Goal: Contribute content: Contribute content

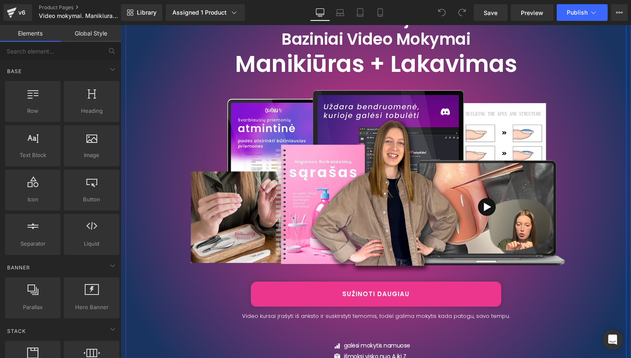
scroll to position [175, 0]
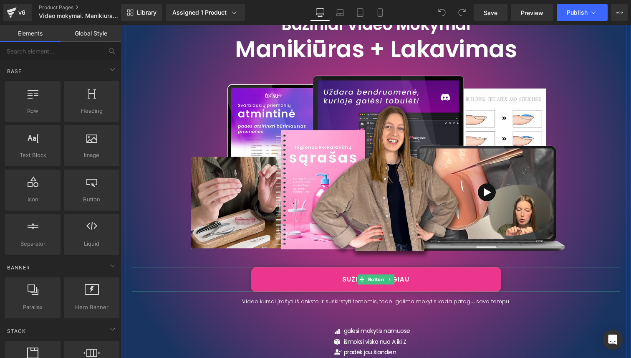
click at [426, 279] on link "SUŽINOTI DAUGIAU" at bounding box center [376, 279] width 250 height 25
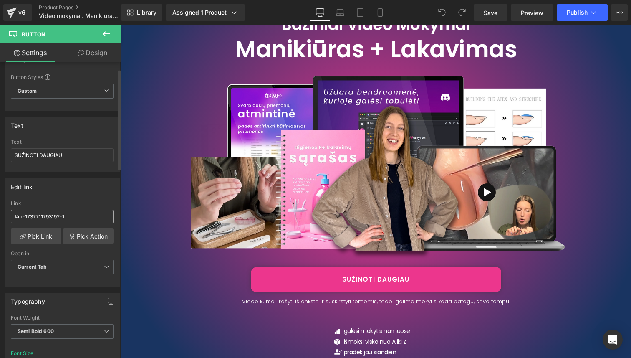
scroll to position [3394, 0]
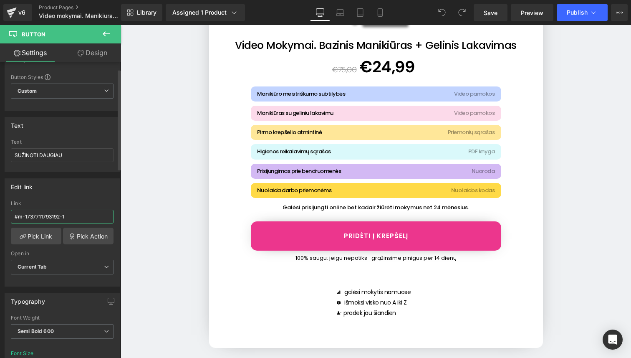
click at [78, 215] on input "#m-1737711793192-1" at bounding box center [62, 217] width 103 height 14
click at [84, 235] on link "Pick Action" at bounding box center [88, 236] width 51 height 17
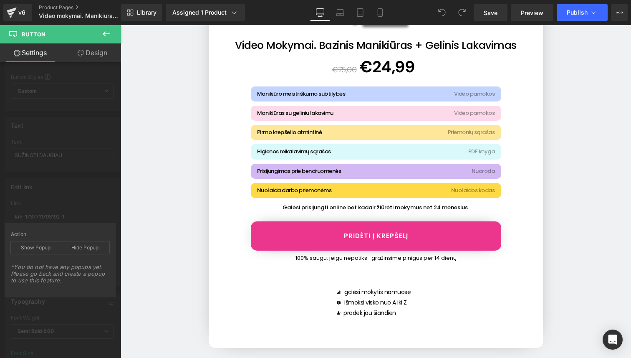
click at [85, 211] on div "Edit link #m-1737711793192-1 Link #m-1737711793192-1 Pick Link Pick Action Curr…" at bounding box center [62, 229] width 125 height 114
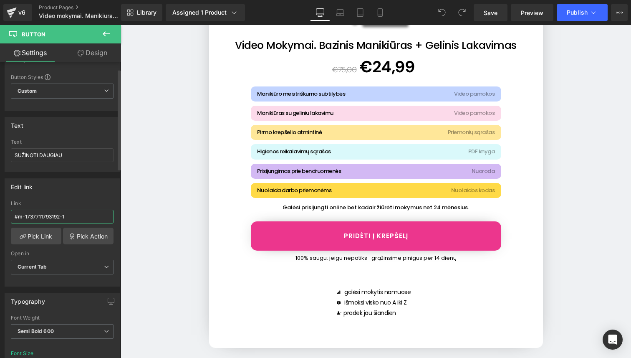
click at [77, 216] on input "#m-1737711793192-1" at bounding box center [62, 217] width 103 height 14
click at [87, 198] on div "Edit link #m-1737711793192-1 Link #m-1737711793192-1 Pick Link Pick Action Curr…" at bounding box center [62, 232] width 115 height 108
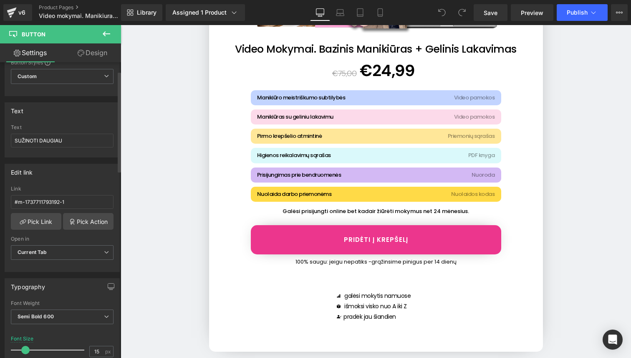
scroll to position [34, 0]
click at [84, 251] on span "Current Tab" at bounding box center [62, 252] width 103 height 15
click at [84, 251] on span "Current Tab" at bounding box center [60, 252] width 99 height 15
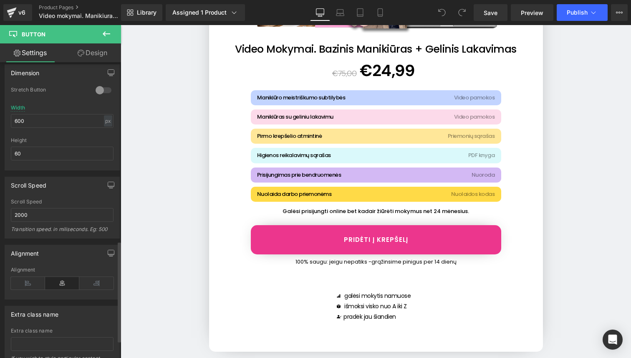
scroll to position [577, 0]
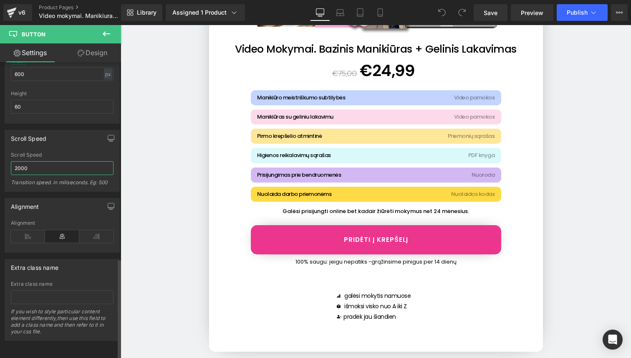
click at [34, 161] on input "2000" at bounding box center [62, 168] width 103 height 14
click at [20, 163] on input "2000" at bounding box center [62, 168] width 103 height 14
type input "į"
click at [581, 12] on span "Publish" at bounding box center [577, 12] width 21 height 7
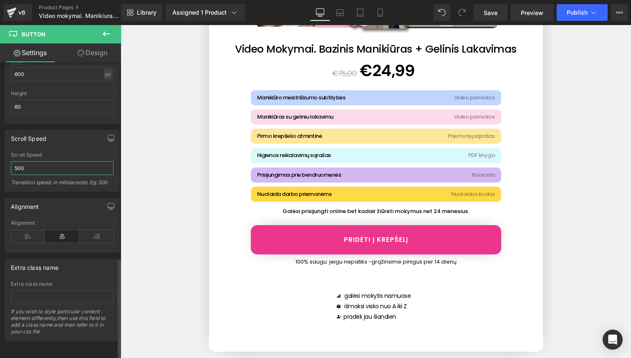
click at [63, 163] on input "500" at bounding box center [62, 168] width 103 height 14
type input "5"
type input "3000"
click at [592, 18] on button "Publish" at bounding box center [582, 12] width 51 height 17
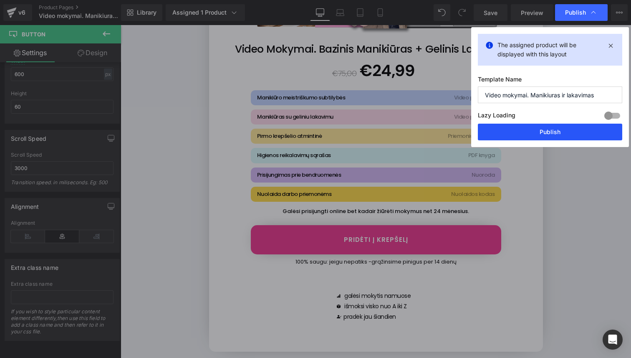
click at [567, 132] on button "Publish" at bounding box center [550, 132] width 144 height 17
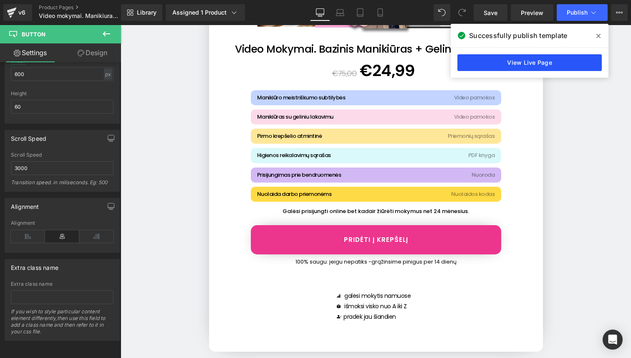
click at [566, 63] on link "View Live Page" at bounding box center [530, 62] width 144 height 17
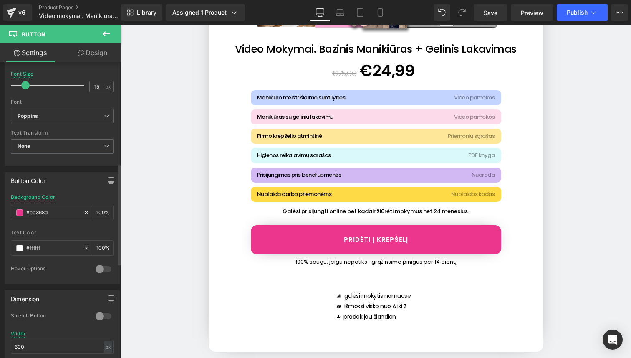
scroll to position [296, 0]
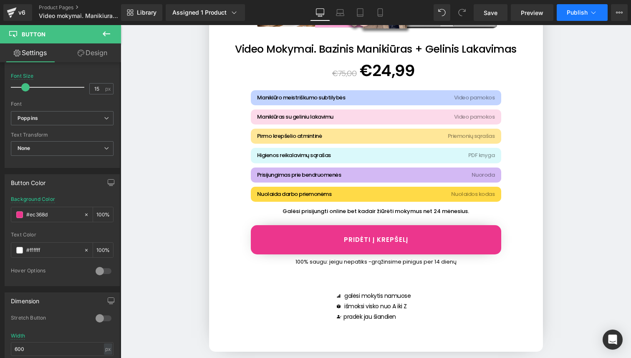
click at [587, 10] on span "Publish" at bounding box center [577, 12] width 21 height 7
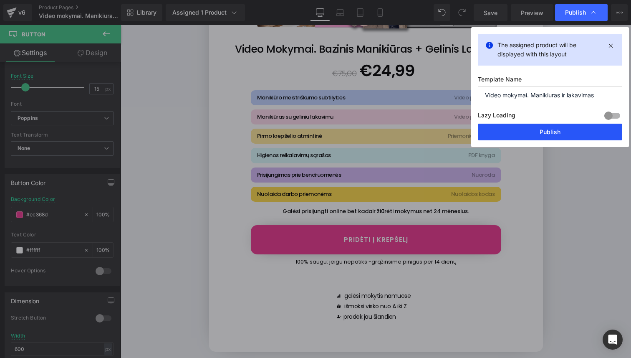
click at [583, 127] on button "Publish" at bounding box center [550, 132] width 144 height 17
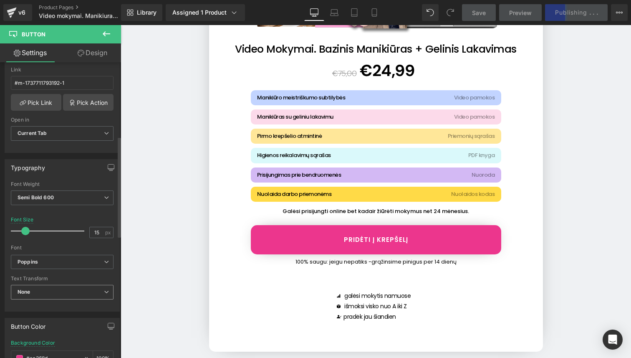
scroll to position [0, 0]
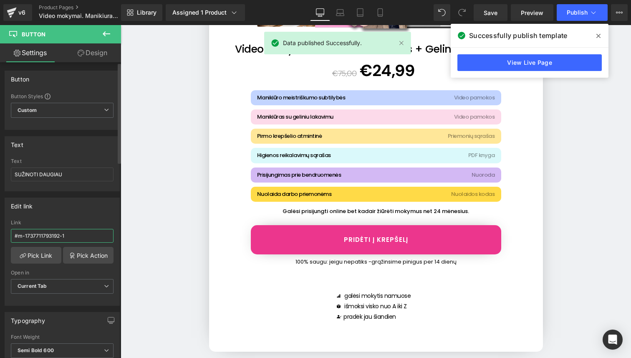
click at [46, 236] on input "#m-1737711793192-1" at bounding box center [62, 236] width 103 height 14
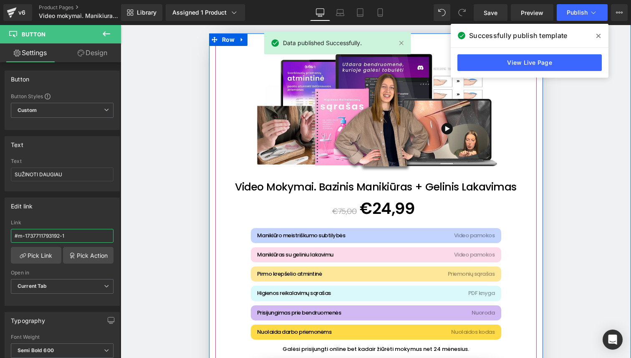
scroll to position [3254, 0]
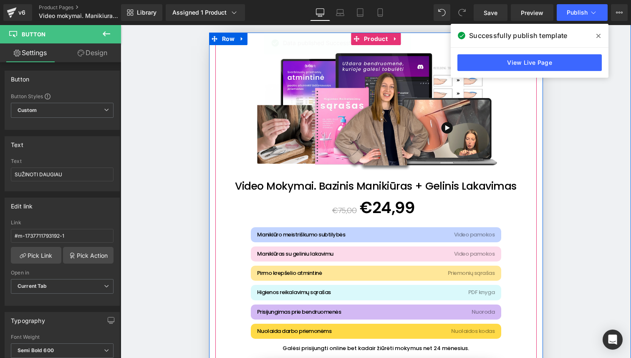
click at [378, 153] on img at bounding box center [376, 107] width 250 height 250
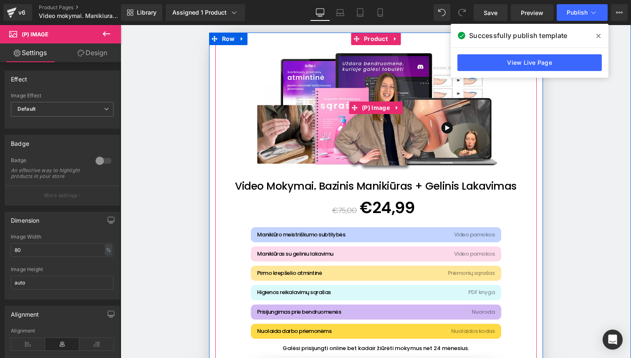
click at [375, 224] on img at bounding box center [376, 107] width 250 height 250
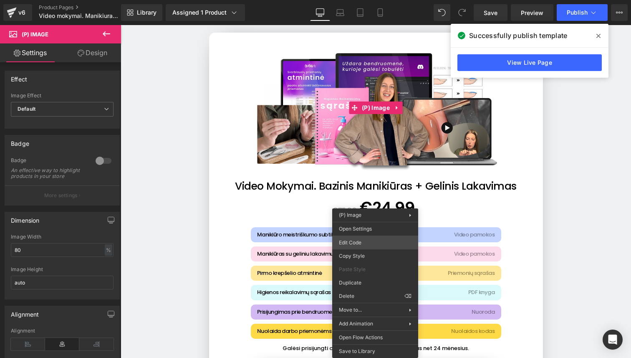
click at [378, 0] on div "You are previewing how the will restyle your page. You can not edit Elements in…" at bounding box center [315, 0] width 631 height 0
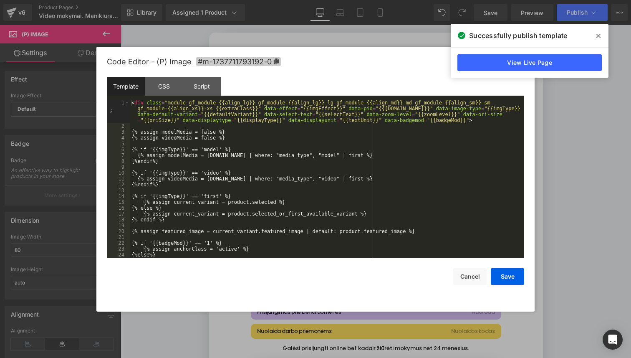
click at [278, 63] on icon at bounding box center [276, 61] width 6 height 6
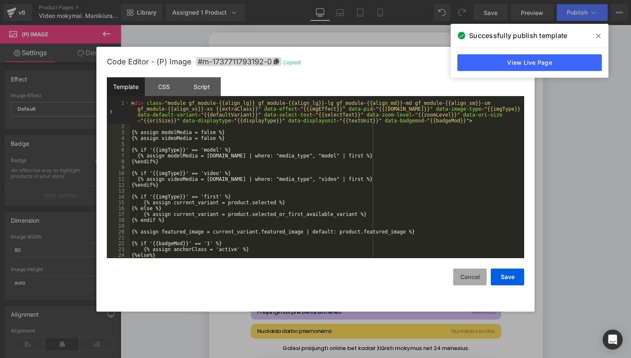
click at [470, 279] on button "Cancel" at bounding box center [469, 276] width 33 height 17
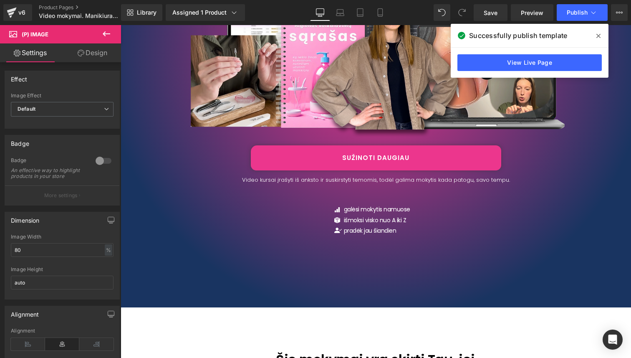
scroll to position [297, 0]
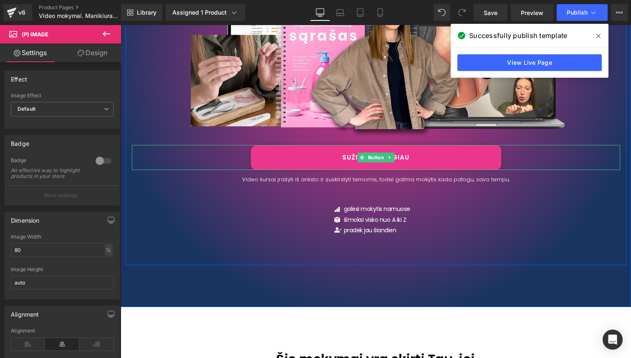
click at [361, 163] on link "SUŽINOTI DAUGIAU" at bounding box center [376, 157] width 250 height 25
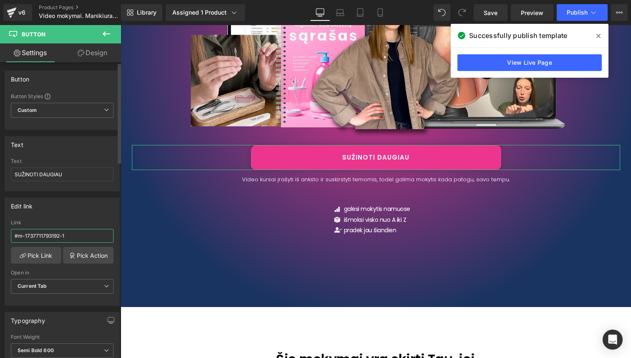
click at [54, 238] on input "#m-1737711793192-1" at bounding box center [62, 236] width 103 height 14
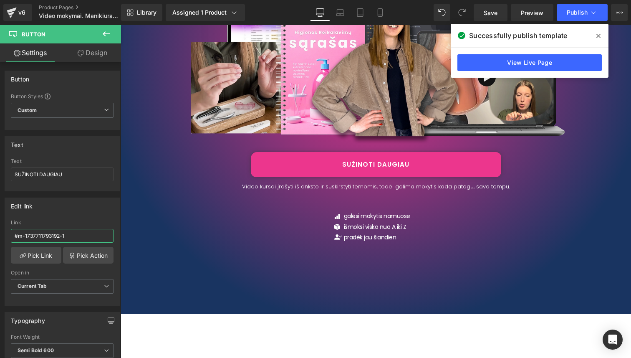
scroll to position [291, 0]
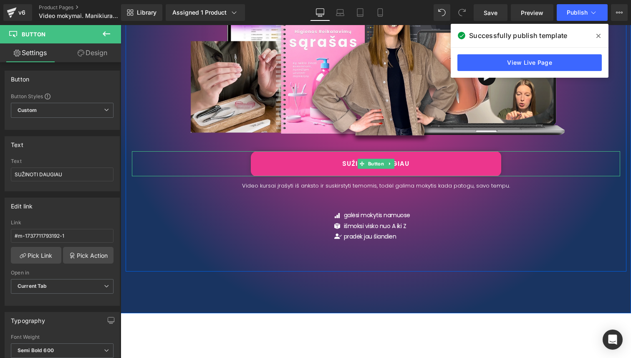
click at [378, 168] on link "SUŽINOTI DAUGIAU" at bounding box center [376, 163] width 250 height 25
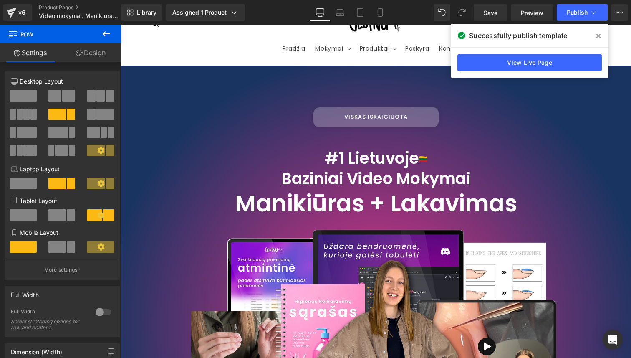
scroll to position [0, 0]
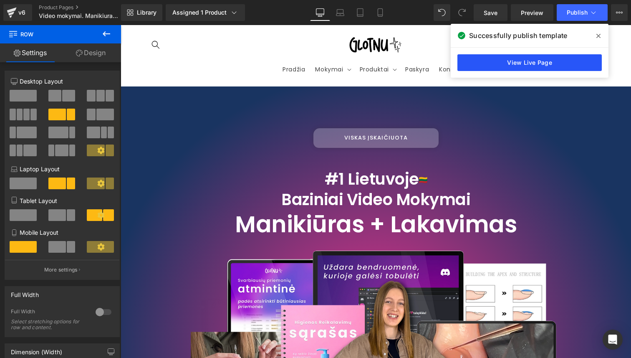
click at [539, 62] on link "View Live Page" at bounding box center [530, 62] width 144 height 17
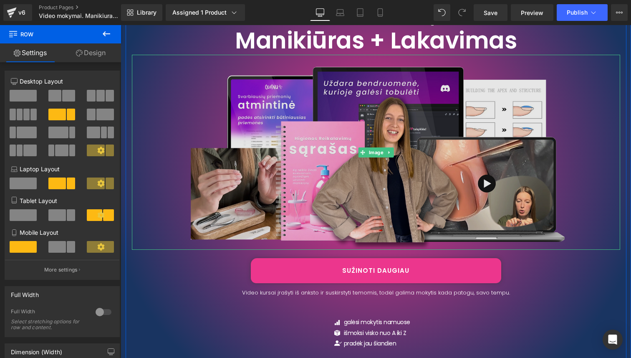
scroll to position [208, 0]
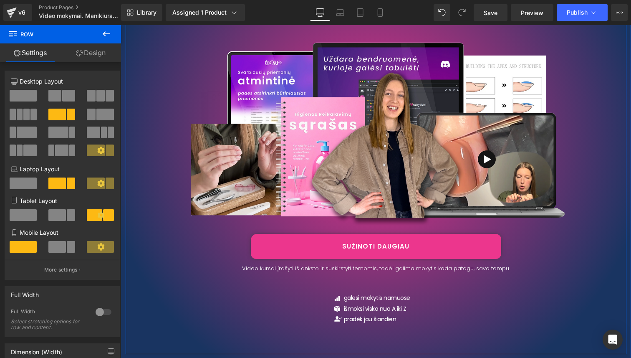
click at [311, 253] on link "SUŽINOTI DAUGIAU" at bounding box center [376, 246] width 250 height 25
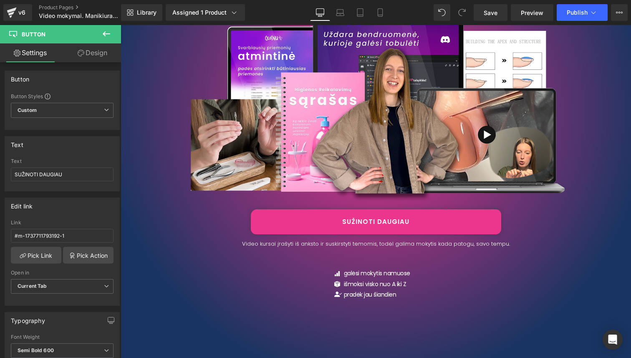
scroll to position [238, 0]
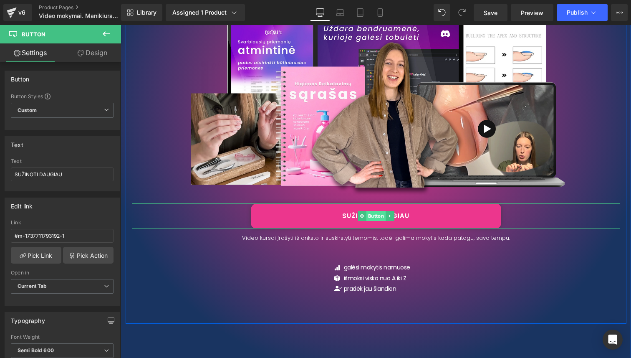
click at [377, 215] on span "Button" at bounding box center [375, 216] width 19 height 10
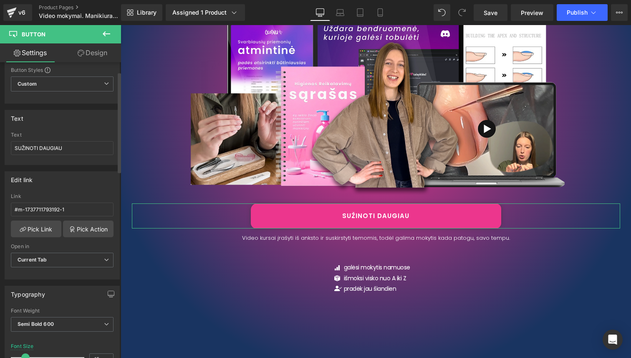
scroll to position [28, 0]
click at [58, 207] on input "#m-1737711793192-1" at bounding box center [62, 208] width 103 height 14
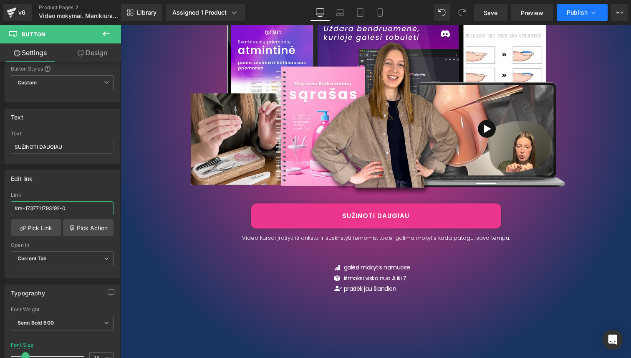
type input "#m-1737711793192-0"
click at [570, 16] on span "Publish" at bounding box center [577, 12] width 21 height 7
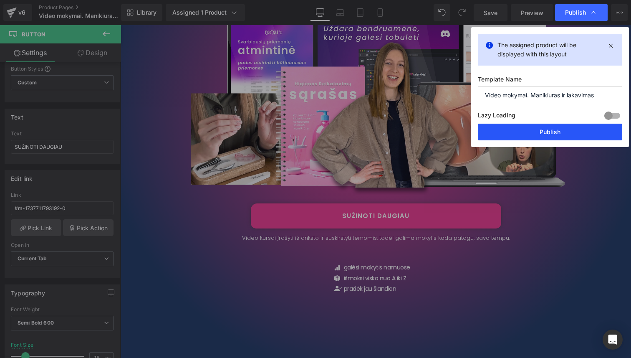
click at [563, 131] on button "Publish" at bounding box center [550, 132] width 144 height 17
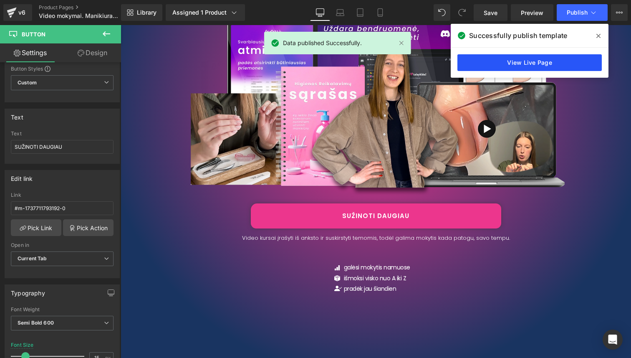
click at [576, 57] on link "View Live Page" at bounding box center [530, 62] width 144 height 17
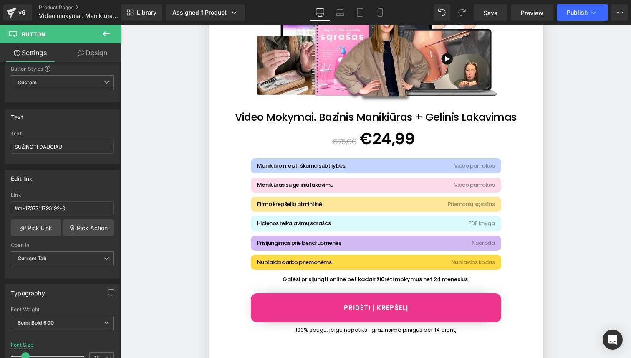
scroll to position [3326, 0]
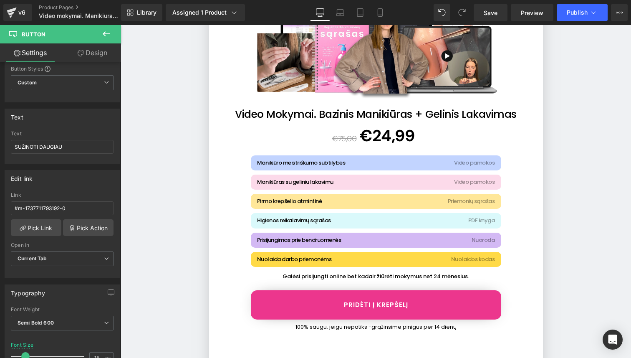
click at [353, 182] on icon at bounding box center [353, 182] width 1 height 3
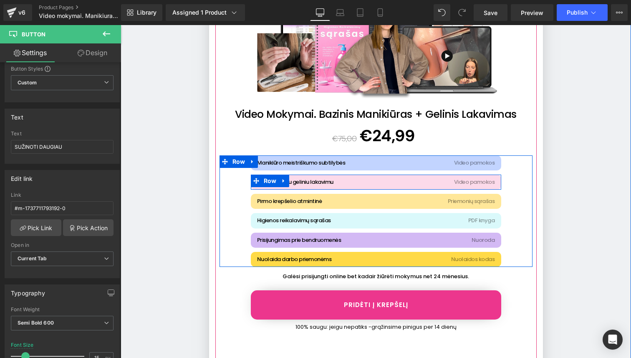
click at [427, 177] on div "Manikiūras su geliniu lakavimu Heading Video pamokos Heading Row" at bounding box center [376, 182] width 250 height 15
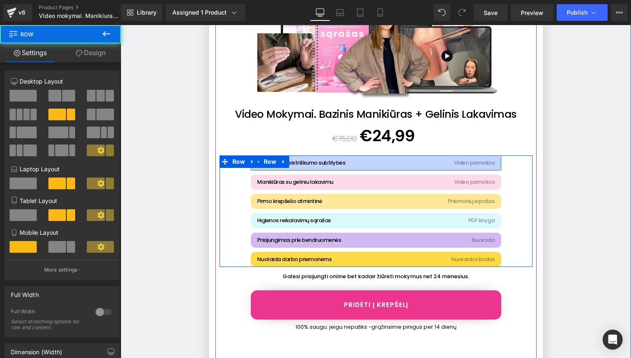
click at [387, 158] on div "Manikiūro meistriškumo subtilybės Heading Video pamokos Heading Row" at bounding box center [376, 162] width 250 height 15
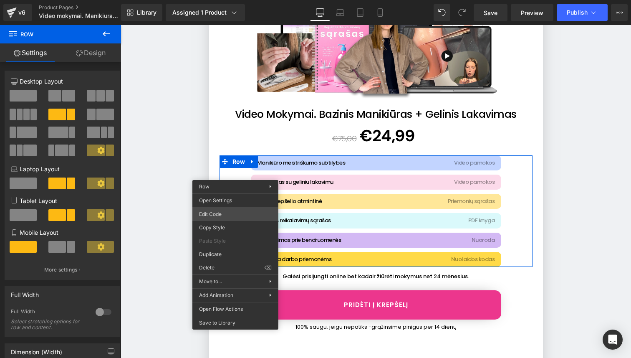
click at [244, 0] on div "Button You are previewing how the will restyle your page. You can not edit Elem…" at bounding box center [315, 0] width 631 height 0
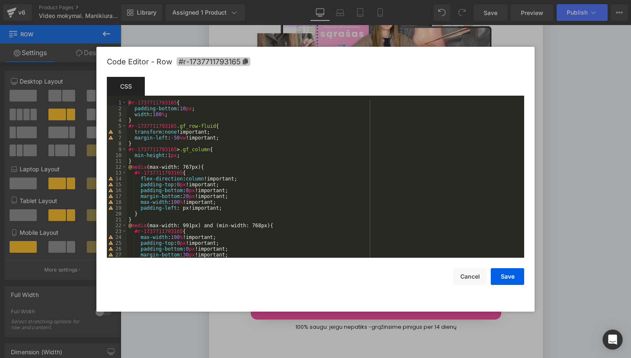
click at [245, 65] on span "#r-1737711793165" at bounding box center [214, 61] width 74 height 9
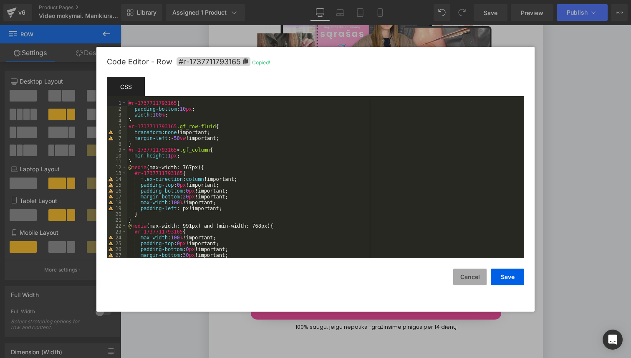
click at [471, 271] on button "Cancel" at bounding box center [469, 276] width 33 height 17
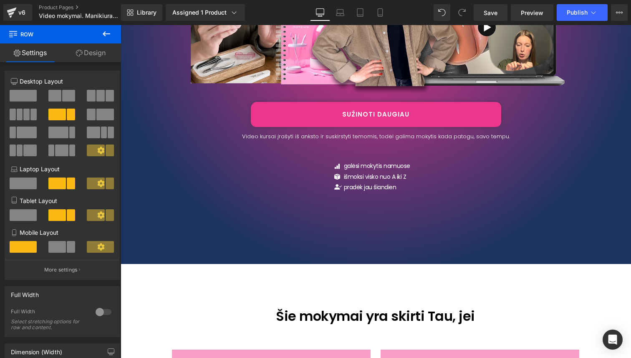
scroll to position [332, 0]
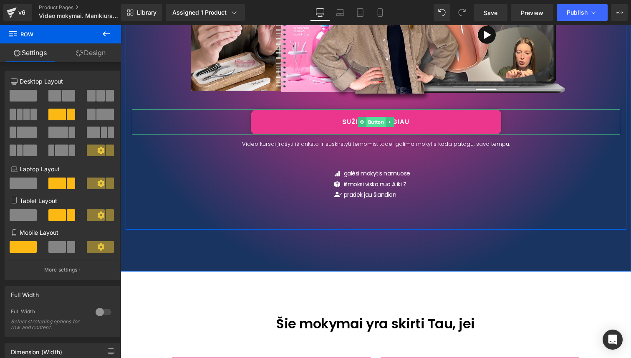
click at [376, 123] on span "Button" at bounding box center [375, 122] width 19 height 10
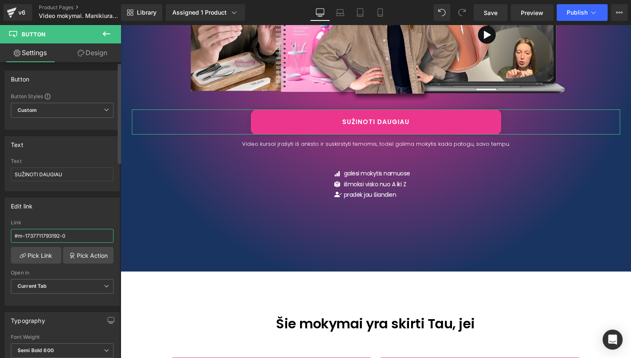
click at [48, 232] on input "#m-1737711793192-0" at bounding box center [62, 236] width 103 height 14
paste input "r-1737711793165"
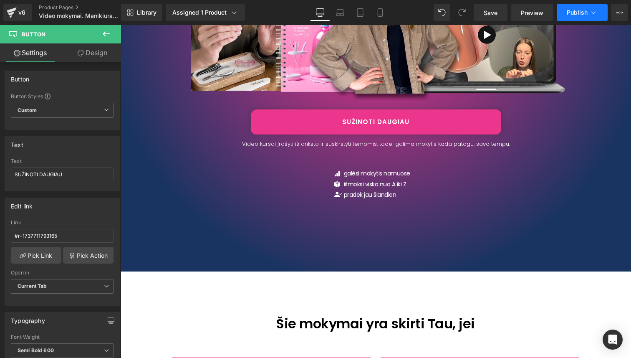
click at [574, 9] on span "Publish" at bounding box center [577, 12] width 21 height 7
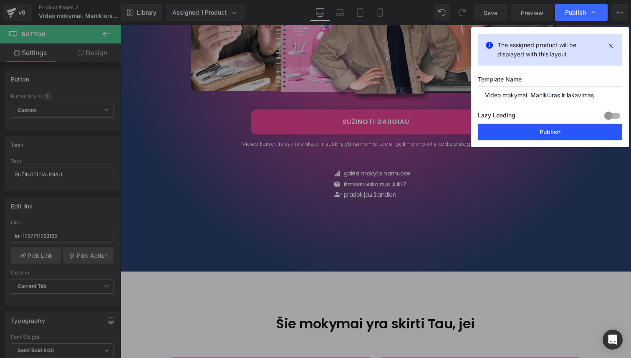
click at [558, 126] on button "Publish" at bounding box center [550, 132] width 144 height 17
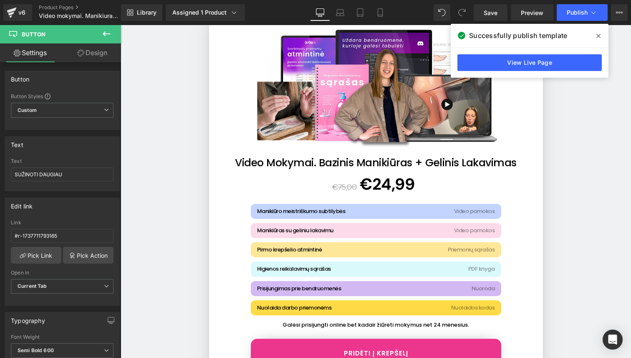
scroll to position [3270, 0]
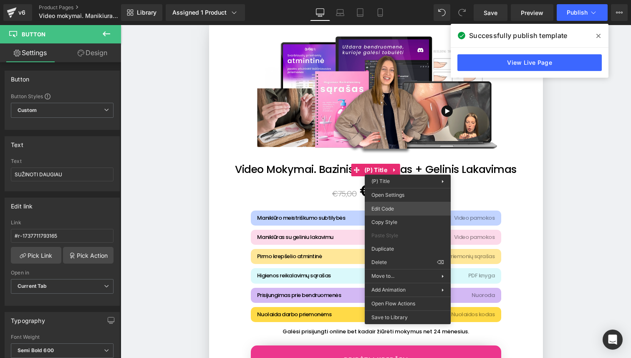
click at [396, 0] on div "Button You are previewing how the will restyle your page. You can not edit Elem…" at bounding box center [315, 0] width 631 height 0
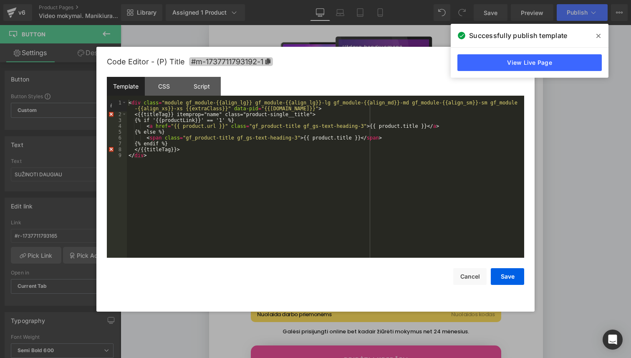
click at [270, 59] on icon at bounding box center [268, 61] width 6 height 6
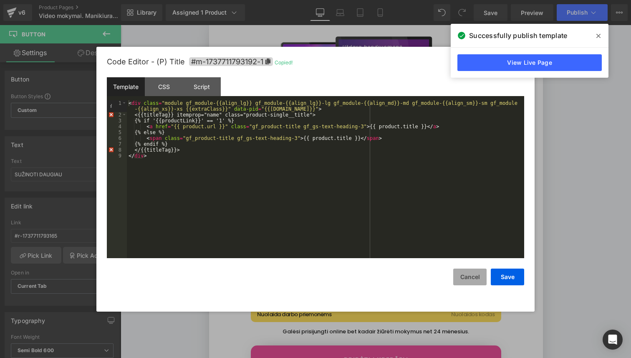
click at [475, 278] on button "Cancel" at bounding box center [469, 276] width 33 height 17
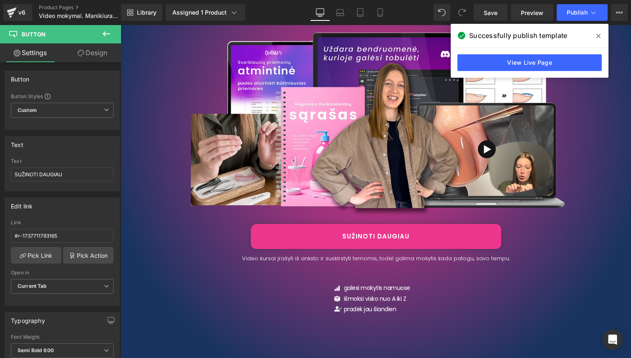
scroll to position [223, 0]
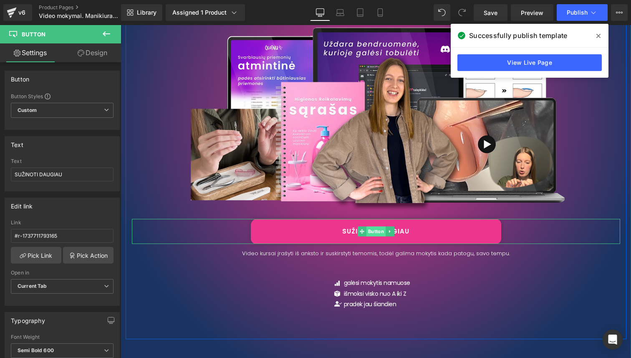
click at [380, 232] on span "Button" at bounding box center [375, 231] width 19 height 10
click at [381, 232] on span "Button" at bounding box center [375, 231] width 19 height 10
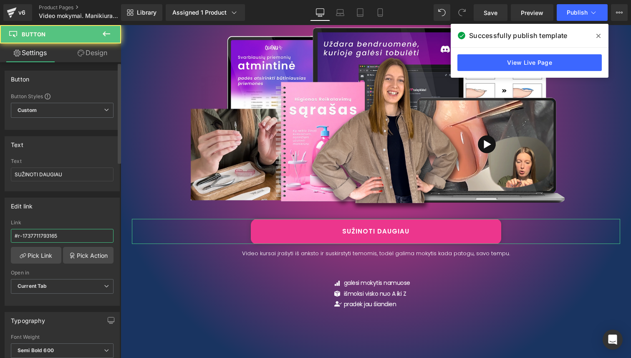
click at [42, 237] on input "#r-1737711793165" at bounding box center [62, 236] width 103 height 14
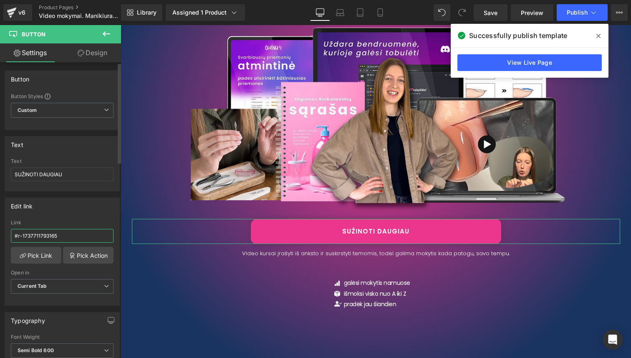
paste input "m-1737711793192-1"
type input "#m-1737711793192-1"
click at [573, 18] on button "Publish" at bounding box center [582, 12] width 51 height 17
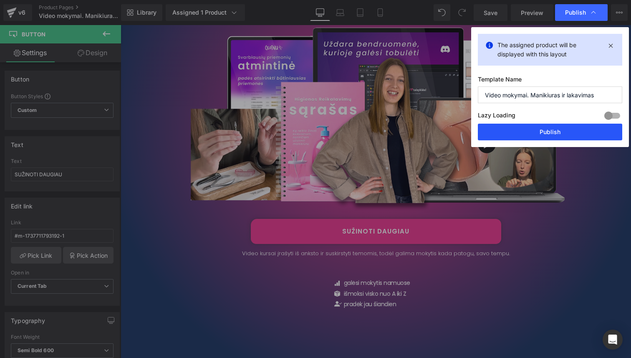
click at [574, 126] on button "Publish" at bounding box center [550, 132] width 144 height 17
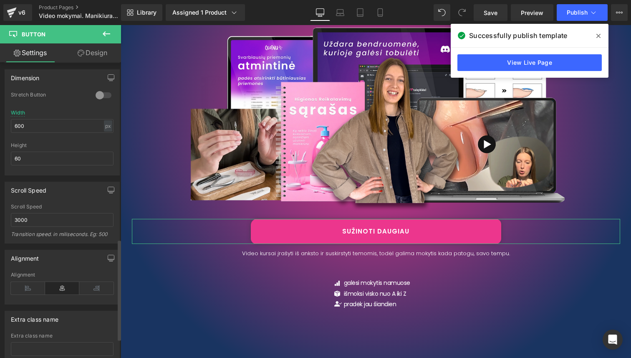
scroll to position [521, 0]
click at [108, 187] on icon "button" at bounding box center [111, 188] width 7 height 7
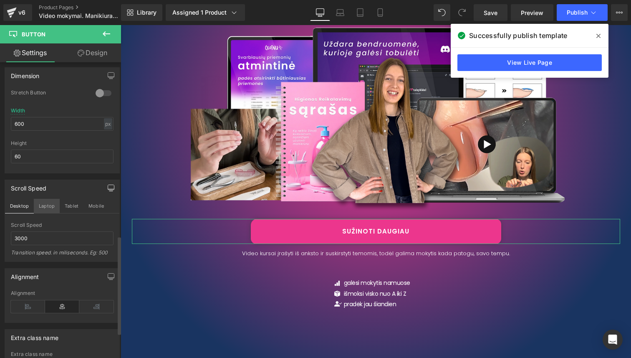
click at [46, 206] on button "Laptop" at bounding box center [47, 206] width 26 height 14
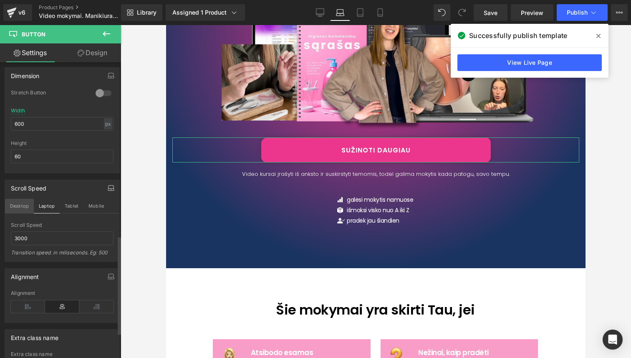
click at [17, 204] on button "Desktop" at bounding box center [19, 206] width 29 height 14
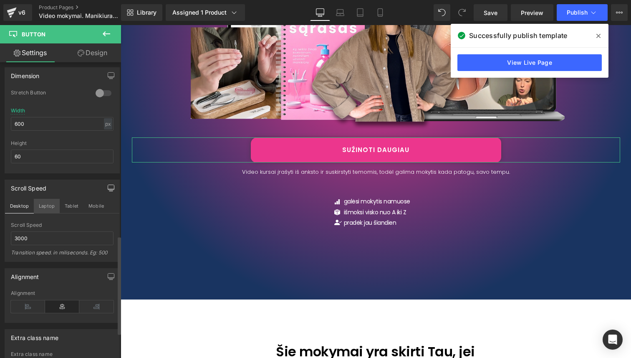
click at [42, 206] on button "Laptop" at bounding box center [47, 206] width 26 height 14
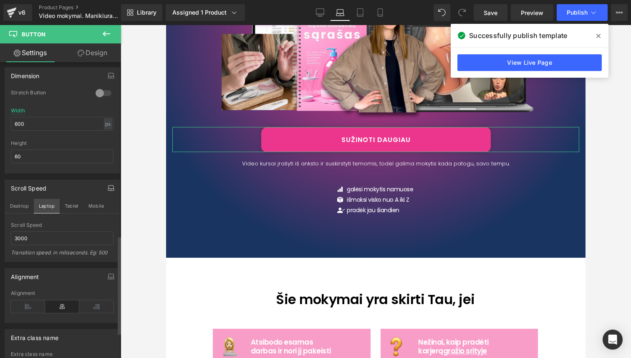
scroll to position [294, 0]
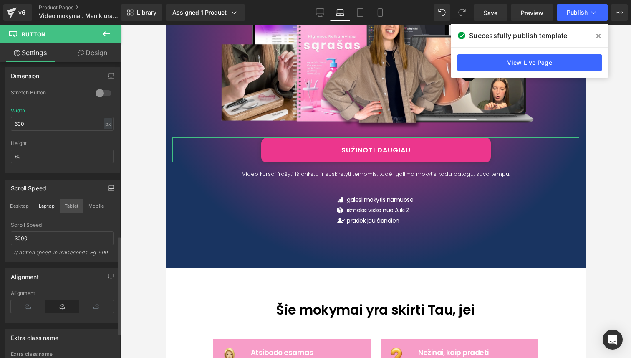
click at [69, 208] on button "Tablet" at bounding box center [72, 206] width 24 height 14
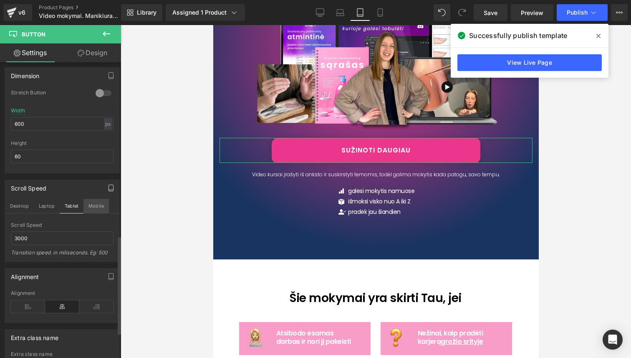
click at [93, 208] on button "Mobile" at bounding box center [95, 206] width 25 height 14
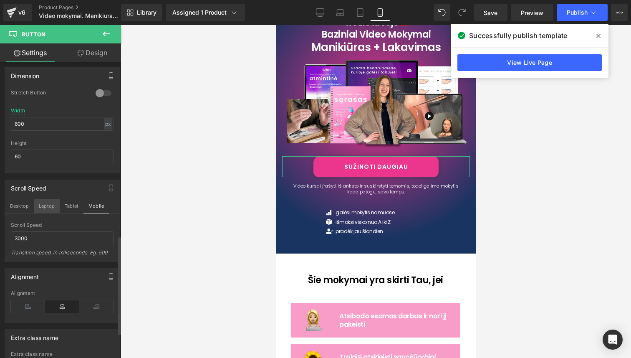
click at [43, 205] on button "Laptop" at bounding box center [47, 206] width 26 height 14
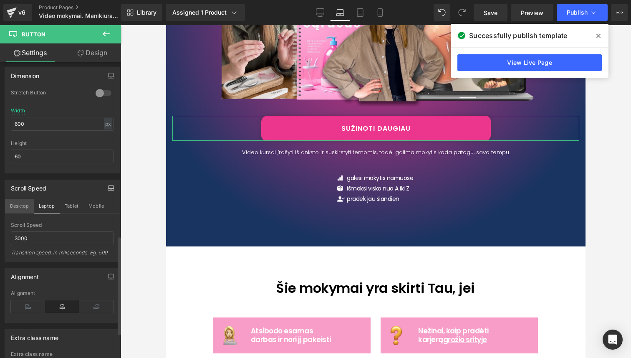
click at [19, 204] on button "Desktop" at bounding box center [19, 206] width 29 height 14
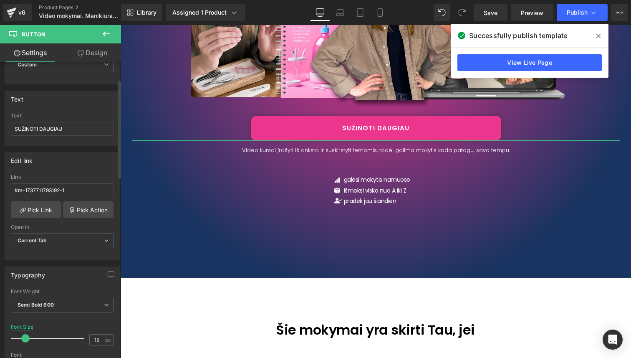
scroll to position [44, 0]
click at [48, 250] on div "Current Tab Current Tab New Tab" at bounding box center [62, 244] width 103 height 19
click at [58, 244] on span "Current Tab" at bounding box center [62, 242] width 103 height 15
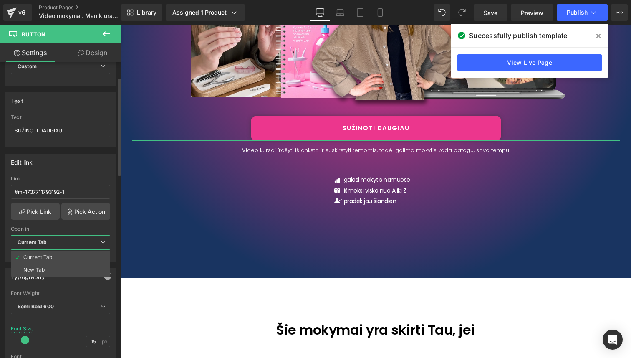
click at [58, 244] on span "Current Tab" at bounding box center [60, 242] width 99 height 15
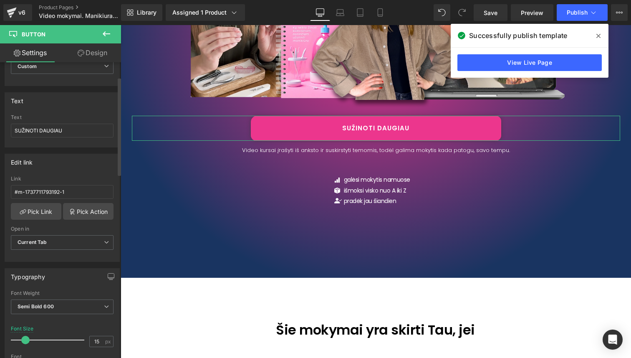
scroll to position [0, 0]
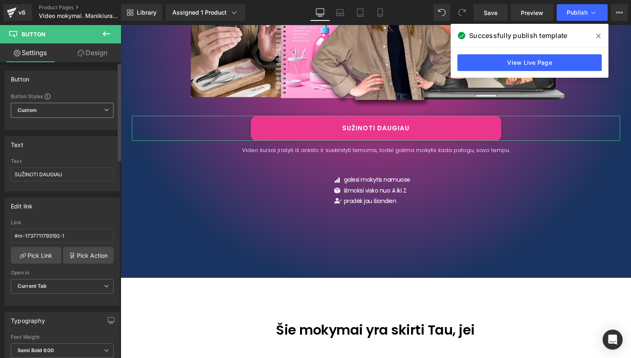
click at [77, 108] on span "Custom Setup Global Style" at bounding box center [62, 110] width 103 height 15
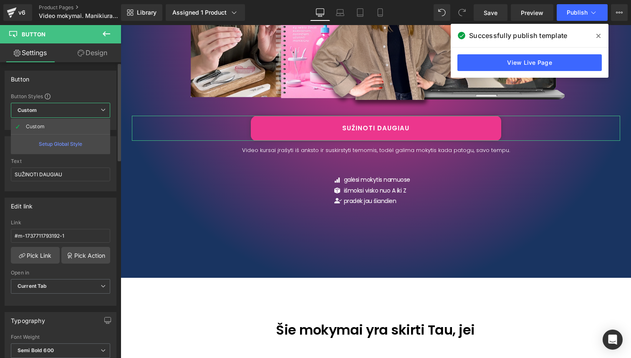
click at [86, 83] on div "Button" at bounding box center [60, 79] width 111 height 16
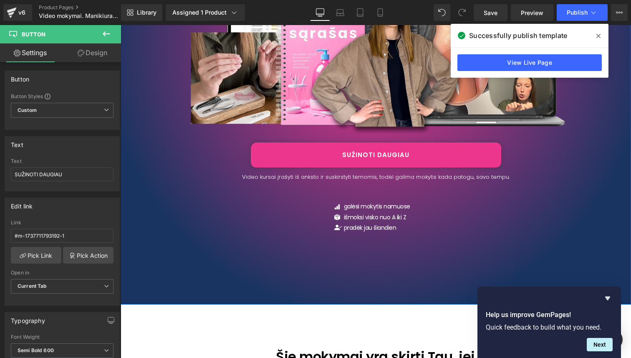
scroll to position [299, 0]
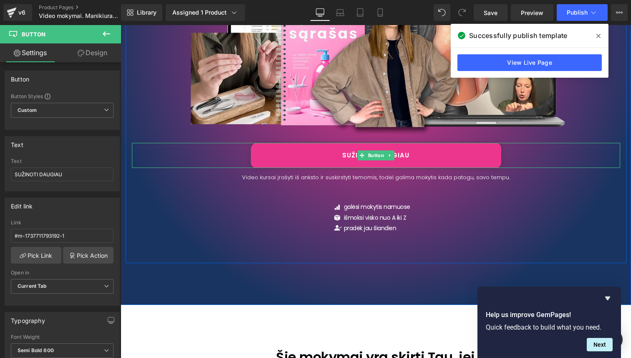
click at [314, 156] on link "SUŽINOTI DAUGIAU" at bounding box center [376, 155] width 250 height 25
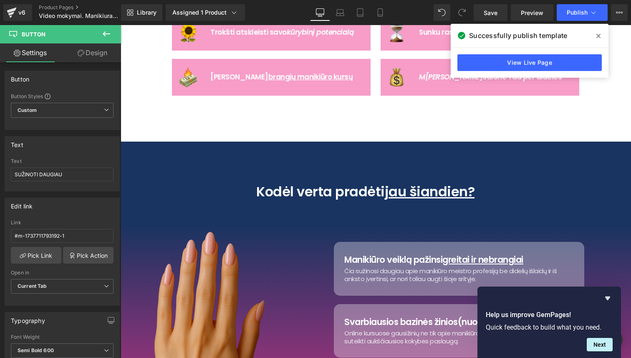
scroll to position [302, 0]
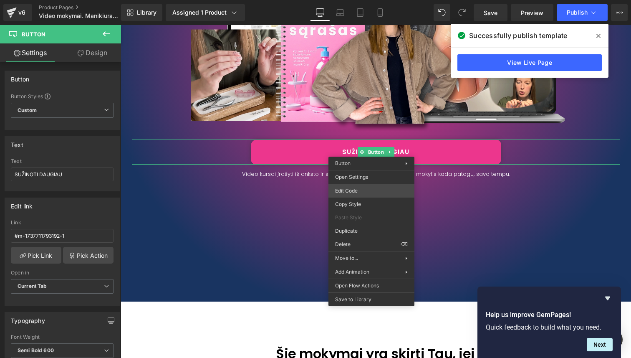
click at [348, 0] on div "Button You are previewing how the will restyle your page. You can not edit Elem…" at bounding box center [315, 0] width 631 height 0
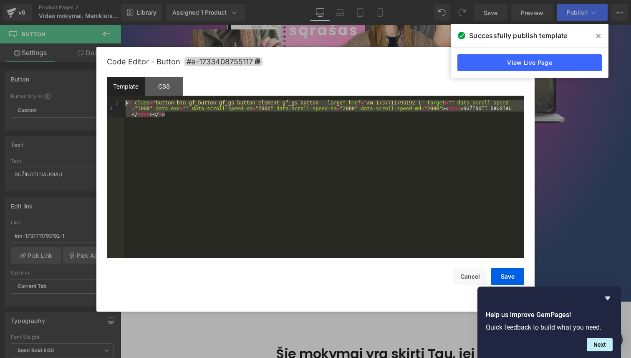
drag, startPoint x: 332, startPoint y: 150, endPoint x: 84, endPoint y: 84, distance: 256.6
click at [84, 84] on body "Button You are previewing how the will restyle your page. You can not edit Elem…" at bounding box center [315, 179] width 631 height 358
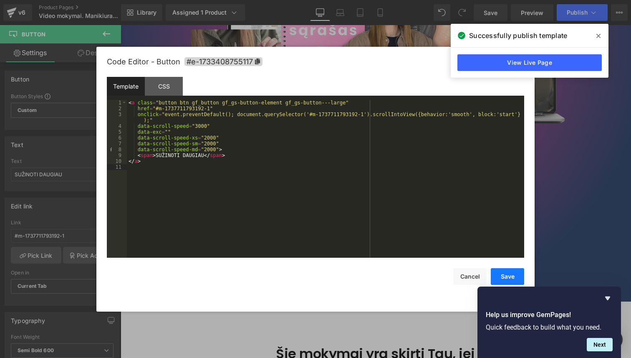
click at [508, 274] on button "Save" at bounding box center [507, 276] width 33 height 17
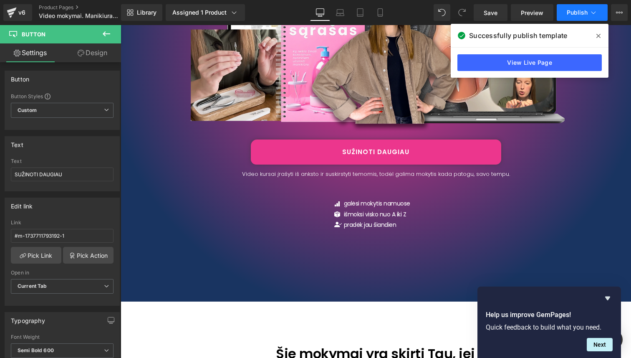
click at [583, 19] on button "Publish" at bounding box center [582, 12] width 51 height 17
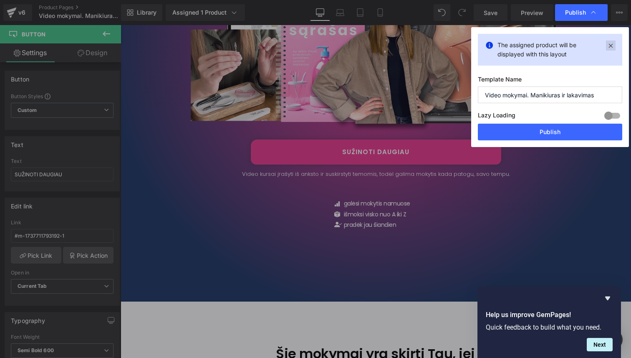
click at [613, 47] on icon at bounding box center [611, 45] width 10 height 10
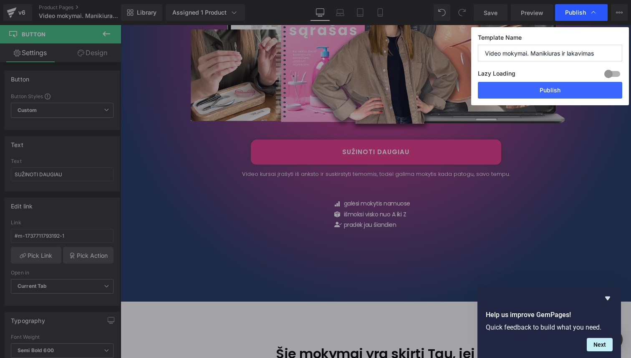
click at [589, 18] on div "Publish" at bounding box center [581, 12] width 53 height 17
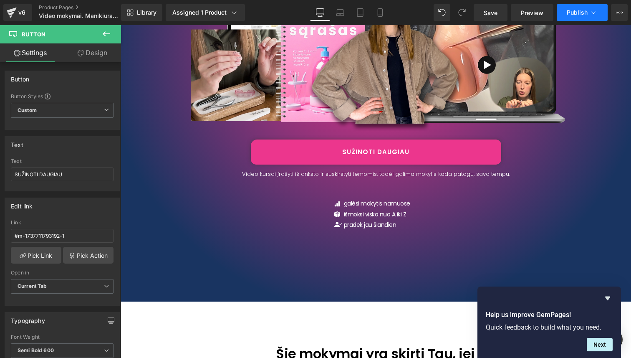
click at [589, 19] on button "Publish" at bounding box center [582, 12] width 51 height 17
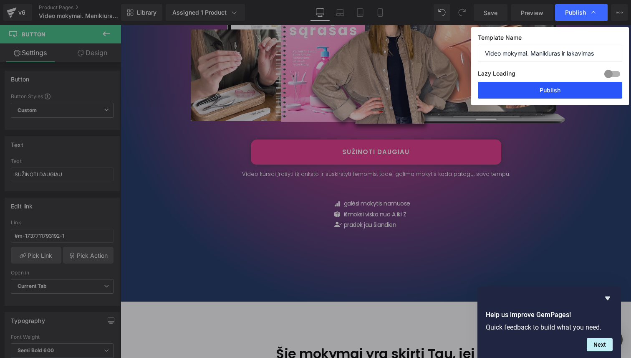
click at [577, 87] on button "Publish" at bounding box center [550, 90] width 144 height 17
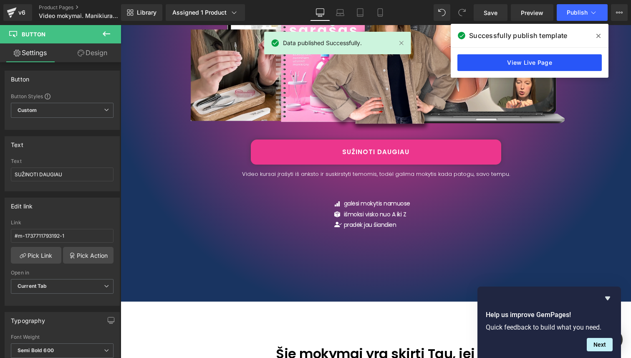
click at [569, 64] on link "View Live Page" at bounding box center [530, 62] width 144 height 17
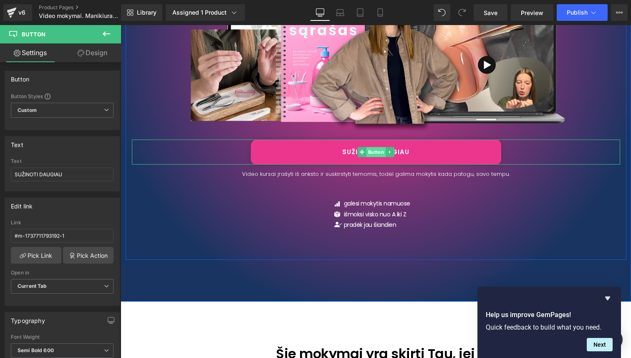
click at [377, 149] on span "Button" at bounding box center [375, 152] width 19 height 10
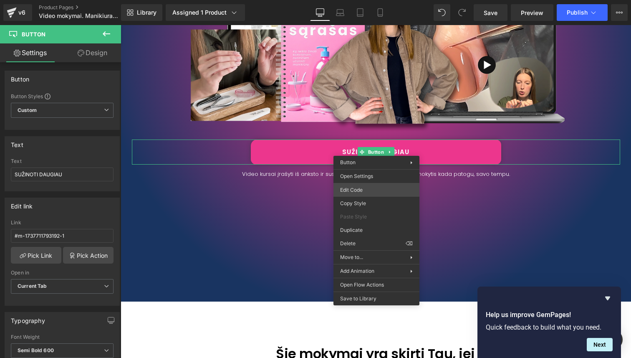
click at [381, 0] on div "Button You are previewing how the will restyle your page. You can not edit Elem…" at bounding box center [315, 0] width 631 height 0
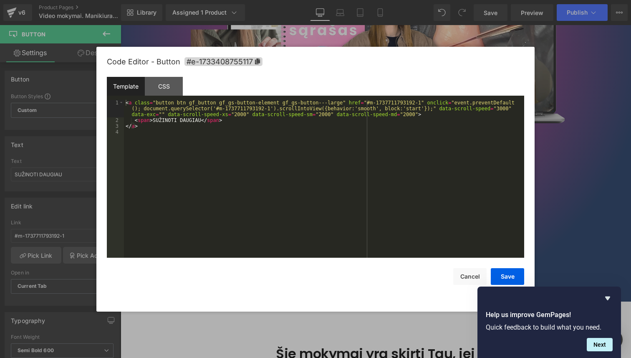
click at [350, 164] on div "< a class = "button btn gf_button gf_gs-button-element gf_gs-button---large" hr…" at bounding box center [324, 190] width 400 height 181
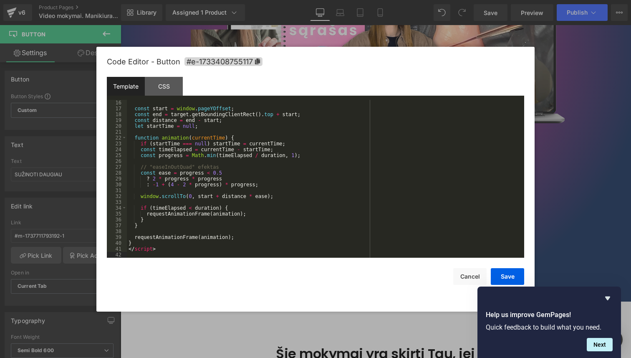
scroll to position [0, 0]
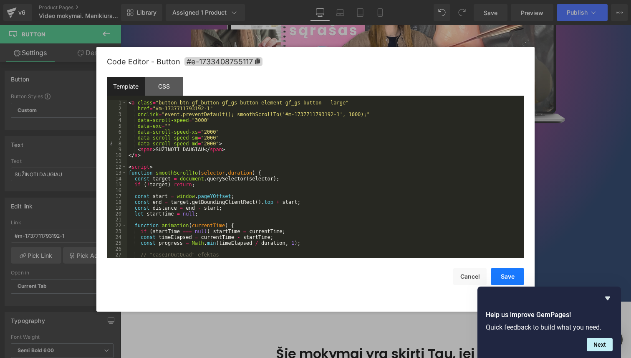
click at [511, 278] on button "Save" at bounding box center [507, 276] width 33 height 17
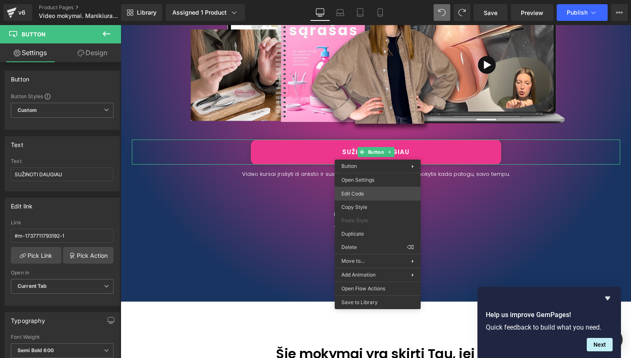
click at [376, 0] on div "Button You are previewing how the will restyle your page. You can not edit Elem…" at bounding box center [315, 0] width 631 height 0
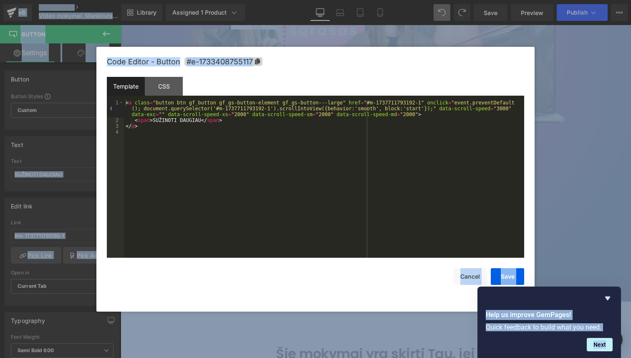
click at [243, 149] on div "< a class = "button btn gf_button gf_gs-button-element gf_gs-button---large" hr…" at bounding box center [324, 190] width 400 height 181
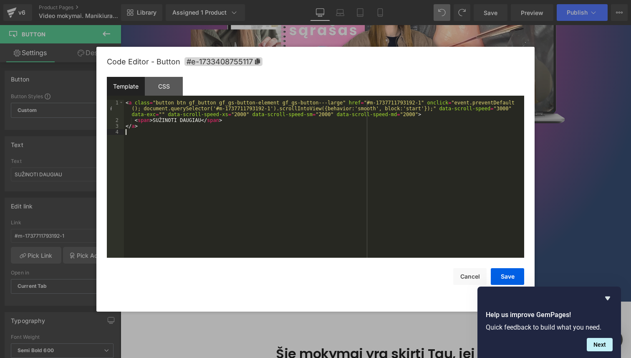
click at [298, 117] on div "< a class = "button btn gf_button gf_gs-button-element gf_gs-button---large" hr…" at bounding box center [324, 190] width 400 height 181
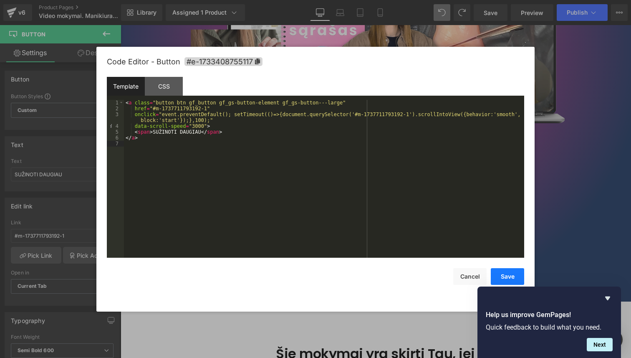
click at [514, 280] on button "Save" at bounding box center [507, 276] width 33 height 17
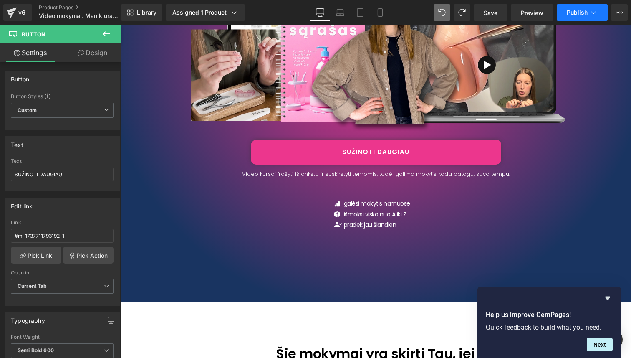
click at [577, 10] on span "Publish" at bounding box center [577, 12] width 21 height 7
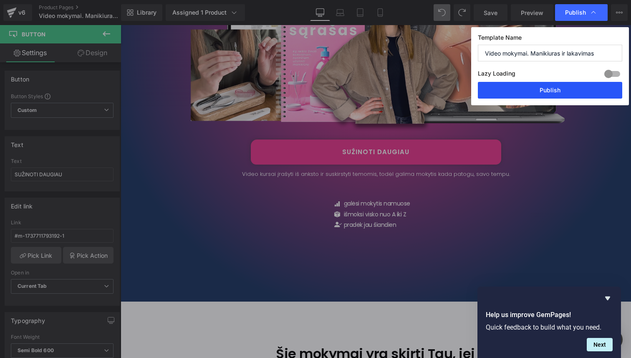
click at [564, 87] on button "Publish" at bounding box center [550, 90] width 144 height 17
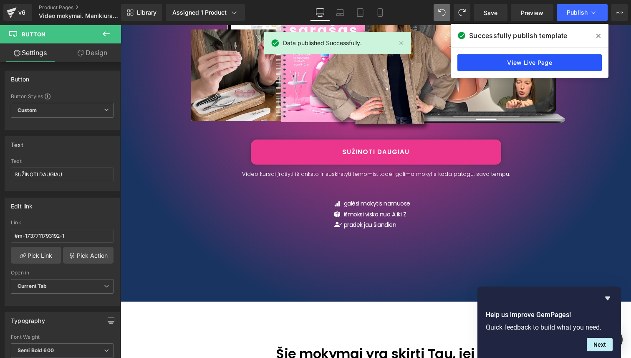
click at [584, 58] on link "View Live Page" at bounding box center [530, 62] width 144 height 17
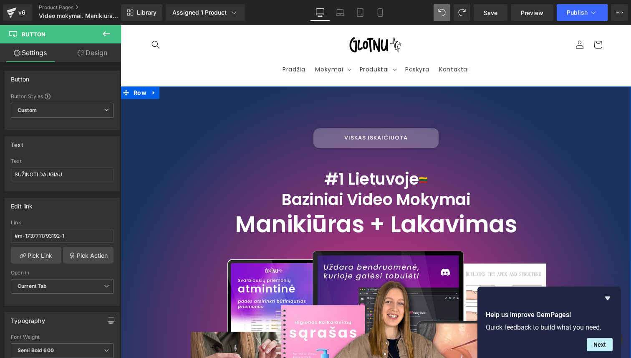
click at [196, 142] on div "VISKAS ĮSKAIČIUOTA" at bounding box center [376, 138] width 488 height 20
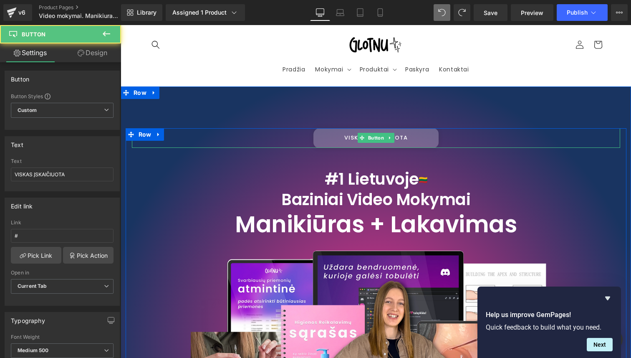
click at [211, 116] on div "VISKAS ĮSKAIČIUOTA Button #1 Lietuvoje Baziniai Video Mokymai Heading Manikiūra…" at bounding box center [376, 344] width 511 height 517
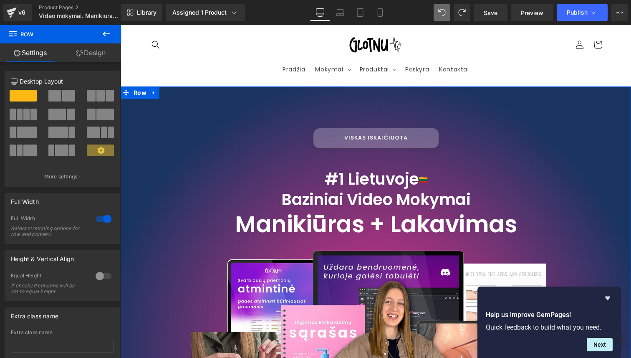
click at [202, 102] on div "VISKAS ĮSKAIČIUOTA Button #1 Lietuvoje Baziniai Video Mokymai Heading Manikiūra…" at bounding box center [376, 344] width 511 height 517
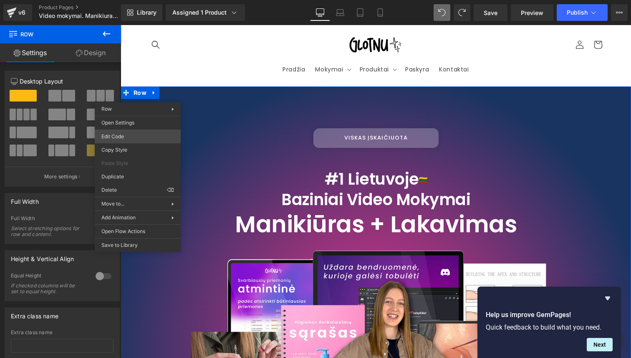
click at [133, 0] on div "Button You are previewing how the will restyle your page. You can not edit Elem…" at bounding box center [315, 0] width 631 height 0
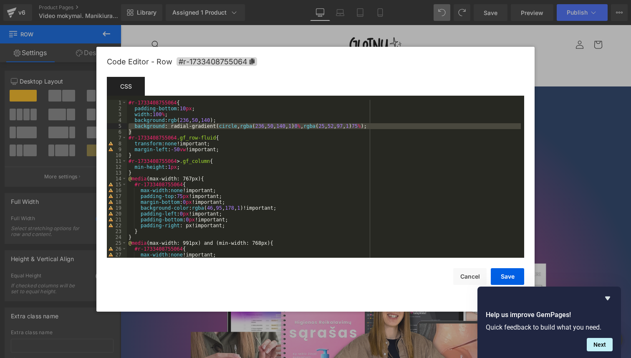
drag, startPoint x: 150, startPoint y: 134, endPoint x: 128, endPoint y: 123, distance: 25.0
click at [128, 123] on div "#r-1733408755064 { padding-bottom : 10 px ; width : 100 % ; background : rgb ( …" at bounding box center [324, 184] width 394 height 169
click at [145, 131] on div "#r-1733408755064 { padding-bottom : 10 px ; width : 100 % ; background : rgb ( …" at bounding box center [324, 184] width 394 height 169
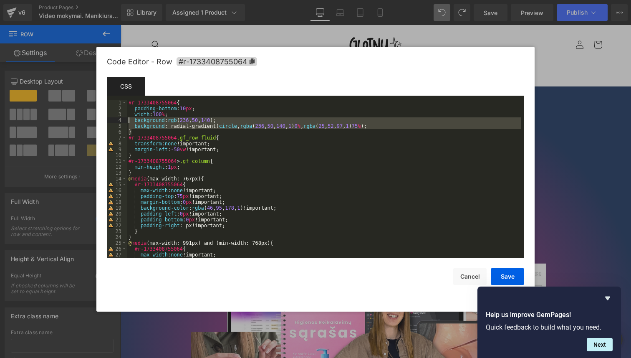
drag, startPoint x: 139, startPoint y: 131, endPoint x: 129, endPoint y: 121, distance: 14.8
click at [129, 121] on div "#r-1733408755064 { padding-bottom : 10 px ; width : 100 % ; background : rgb ( …" at bounding box center [324, 184] width 394 height 169
click at [293, 132] on div "#r-1733408755064 { padding-bottom : 10 px ; width : 100 % ; background : rgb ( …" at bounding box center [324, 184] width 394 height 169
drag, startPoint x: 423, startPoint y: 127, endPoint x: 131, endPoint y: 121, distance: 291.9
click at [131, 121] on div "#r-1733408755064 { padding-bottom : 10 px ; width : 100 % ; background : rgb ( …" at bounding box center [324, 184] width 394 height 169
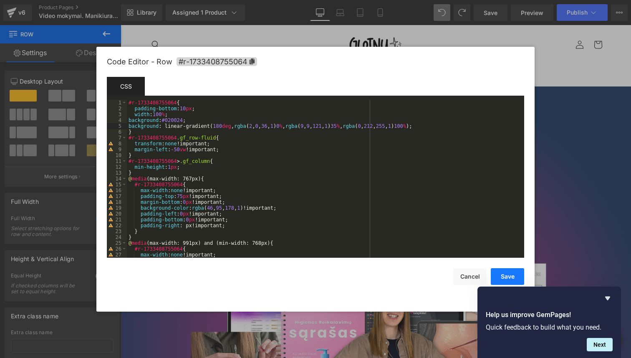
click at [504, 273] on button "Save" at bounding box center [507, 276] width 33 height 17
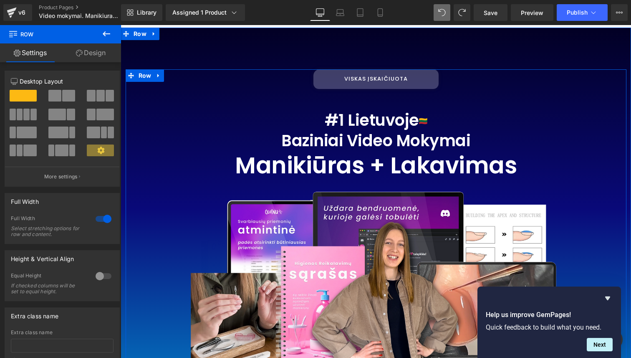
scroll to position [47, 0]
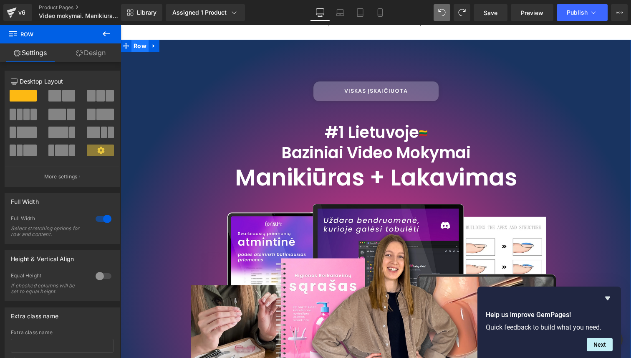
click at [139, 48] on span "Row" at bounding box center [140, 46] width 17 height 13
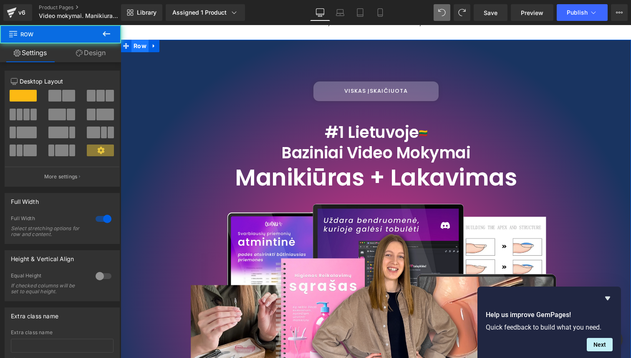
click at [139, 48] on span "Row" at bounding box center [140, 46] width 17 height 13
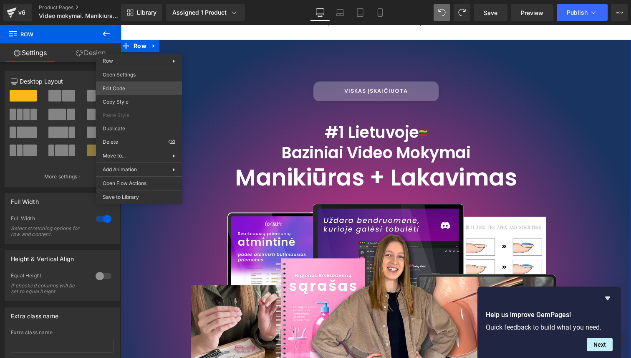
click at [142, 0] on div "Row You are previewing how the will restyle your page. You can not edit Element…" at bounding box center [315, 0] width 631 height 0
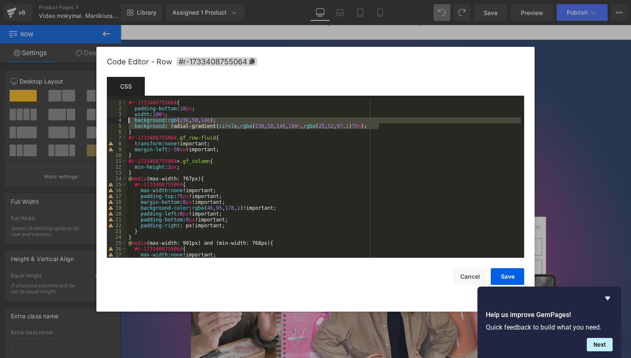
drag, startPoint x: 386, startPoint y: 128, endPoint x: 131, endPoint y: 119, distance: 255.2
click at [131, 119] on div "#r-1733408755064 { padding-bottom : 10 px ; width : 100 % ; background : rgb ( …" at bounding box center [324, 184] width 394 height 169
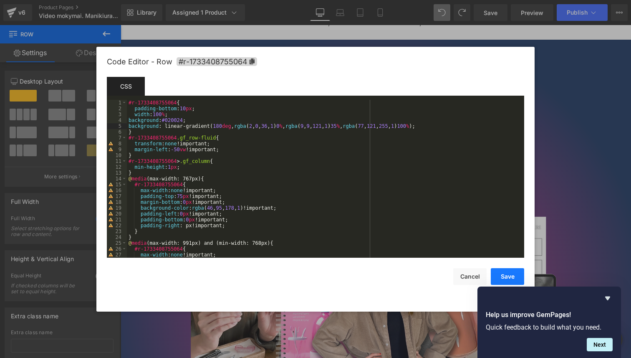
click at [504, 282] on button "Save" at bounding box center [507, 276] width 33 height 17
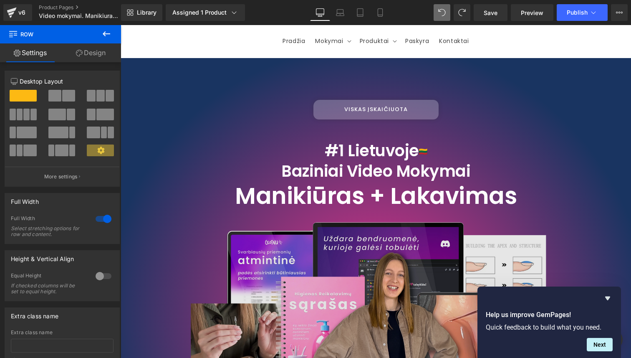
scroll to position [0, 0]
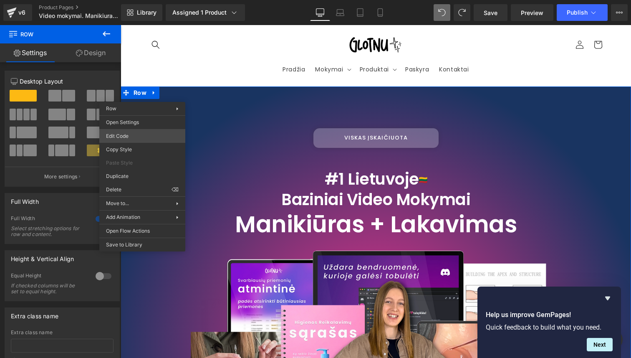
click at [147, 0] on div "Row You are previewing how the will restyle your page. You can not edit Element…" at bounding box center [315, 0] width 631 height 0
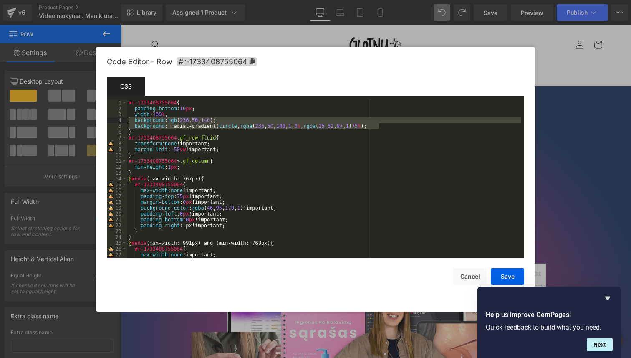
drag, startPoint x: 381, startPoint y: 126, endPoint x: 117, endPoint y: 121, distance: 263.9
click at [117, 121] on pre "1 2 3 4 5 6 7 8 9 10 11 12 13 14 15 16 17 18 19 20 21 22 23 24 25 26 27 28 #r-1…" at bounding box center [315, 179] width 417 height 158
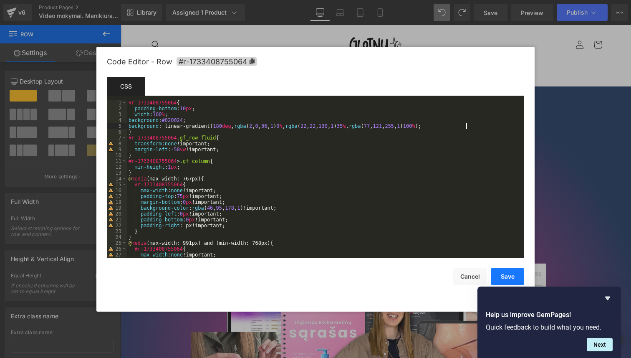
click at [515, 280] on button "Save" at bounding box center [507, 276] width 33 height 17
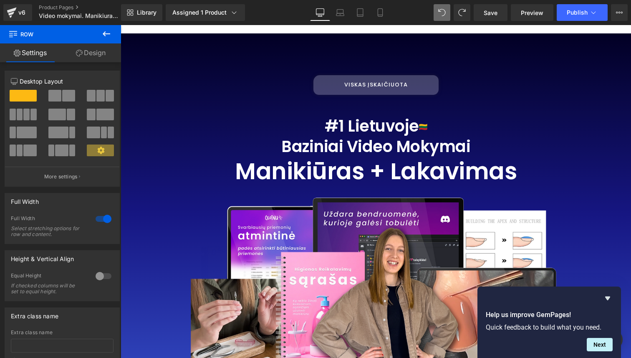
scroll to position [46, 0]
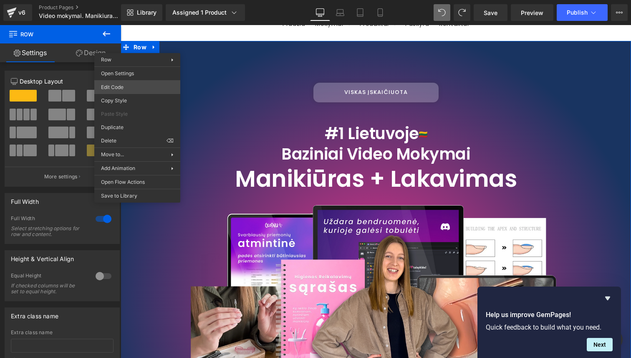
click at [146, 0] on div "Row You are previewing how the will restyle your page. You can not edit Element…" at bounding box center [315, 0] width 631 height 0
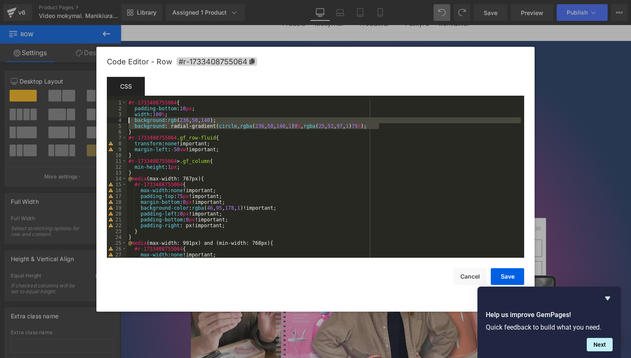
drag, startPoint x: 392, startPoint y: 124, endPoint x: 100, endPoint y: 121, distance: 291.8
click at [100, 121] on div "Code Editor - Row #r-1733408755064 Template CSS Script 1 2 3 4 5 6 7 8 9 10 11 …" at bounding box center [315, 179] width 438 height 265
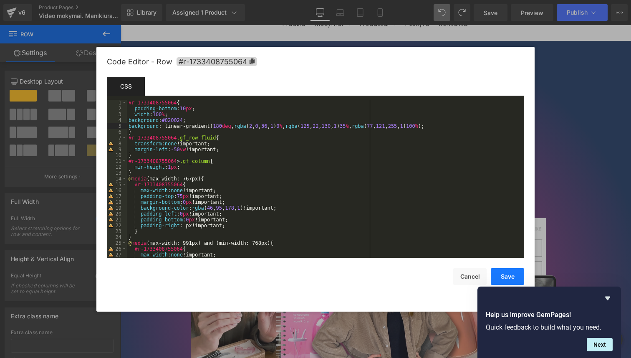
click at [515, 271] on button "Save" at bounding box center [507, 276] width 33 height 17
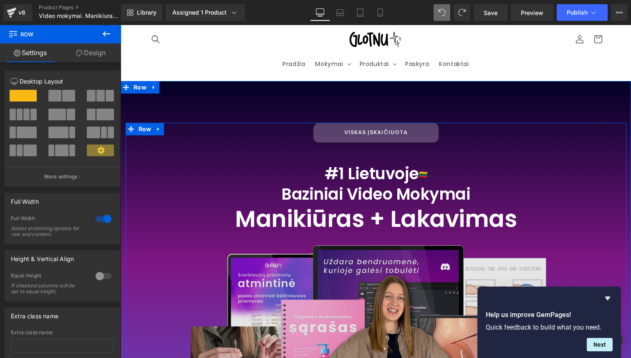
scroll to position [2, 0]
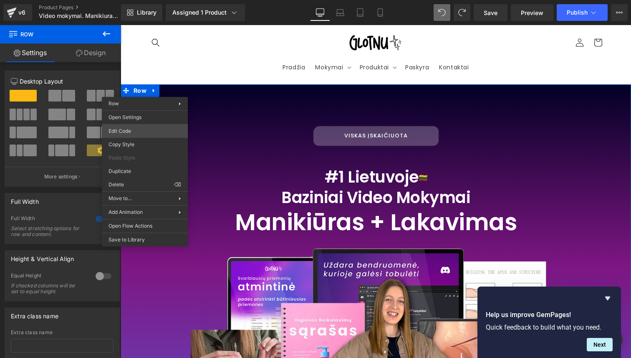
click at [156, 0] on div "Row You are previewing how the will restyle your page. You can not edit Element…" at bounding box center [315, 0] width 631 height 0
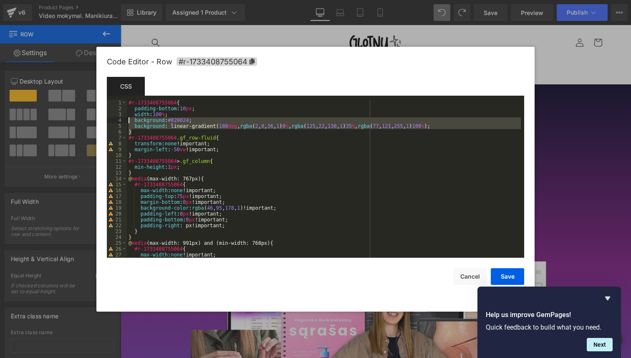
drag, startPoint x: 488, startPoint y: 129, endPoint x: 122, endPoint y: 119, distance: 365.4
click at [122, 119] on pre "1 2 3 4 5 6 7 8 9 10 11 12 13 14 15 16 17 18 19 20 21 22 23 24 25 26 27 28 #r-1…" at bounding box center [315, 179] width 417 height 158
click at [318, 147] on div "#r-1733408755064 { padding-bottom : 10 px ; width : 100 % ; background : #02002…" at bounding box center [324, 184] width 394 height 169
drag, startPoint x: 134, startPoint y: 121, endPoint x: 511, endPoint y: 126, distance: 376.6
click at [511, 126] on div "#r-1733408755064 { padding-bottom : 10 px ; width : 100 % ; background : #02002…" at bounding box center [324, 184] width 394 height 169
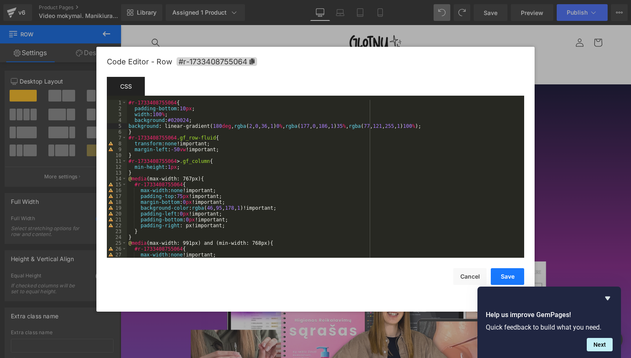
click at [509, 278] on button "Save" at bounding box center [507, 276] width 33 height 17
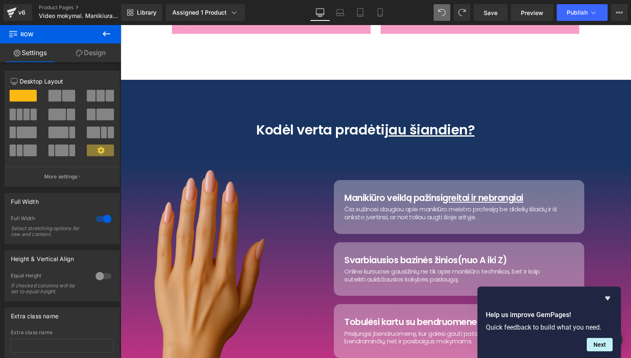
scroll to position [790, 0]
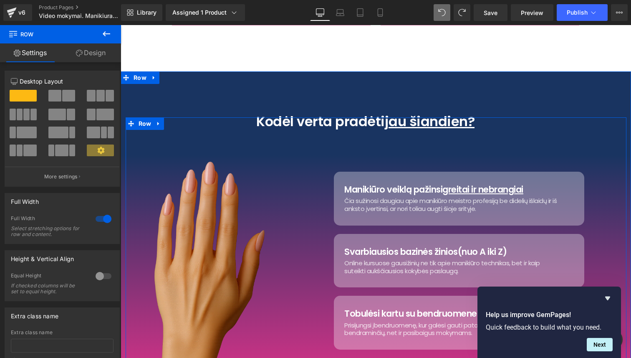
click at [227, 125] on div "Image Manikiūro veiklą pažinsi greitai ir nebrangiai Heading Čia sužinosi daugi…" at bounding box center [376, 251] width 501 height 268
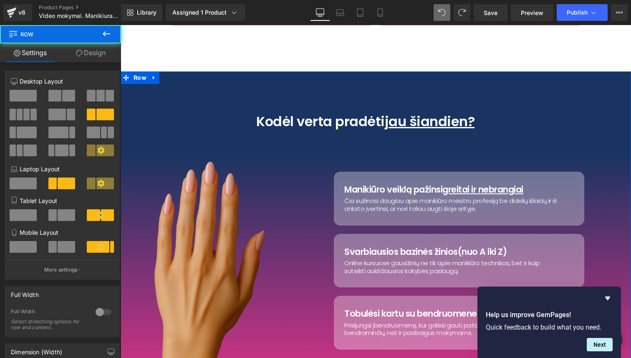
click at [205, 99] on div "[PERSON_NAME] pradėti jau šiandien? Heading Image Manikiūro veiklą pažinsi grei…" at bounding box center [376, 238] width 511 height 334
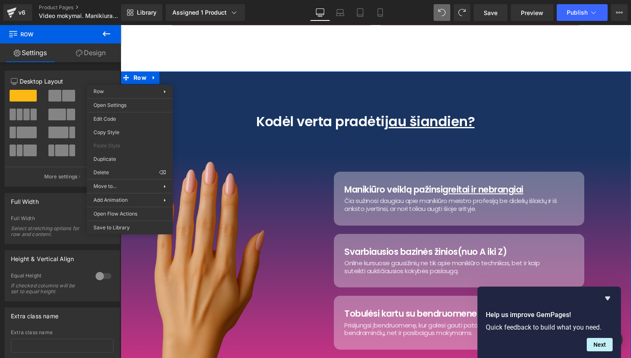
click at [258, 102] on div "[PERSON_NAME] pradėti jau šiandien? Heading Image Manikiūro veiklą pažinsi grei…" at bounding box center [376, 238] width 511 height 334
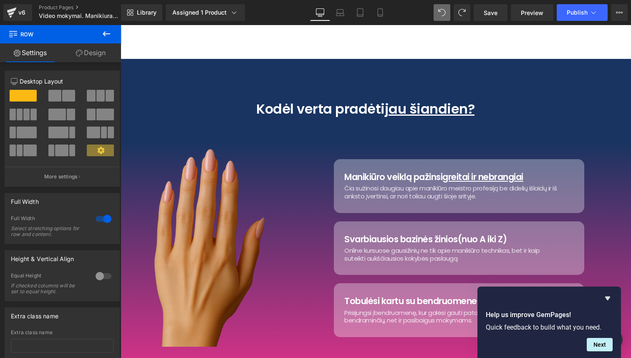
scroll to position [810, 0]
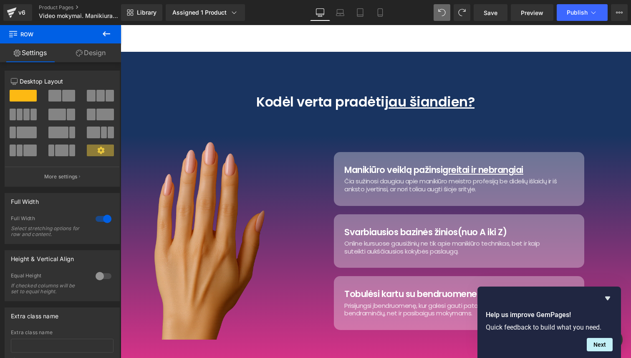
click at [228, 69] on div "[PERSON_NAME] pradėti jau šiandien? Heading Image Manikiūro veiklą pažinsi grei…" at bounding box center [376, 219] width 511 height 334
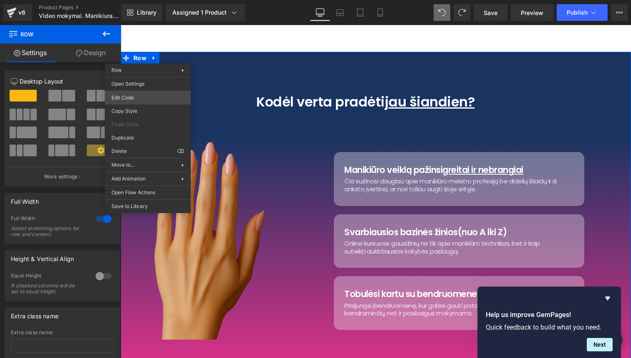
click at [138, 0] on div "Row You are previewing how the will restyle your page. You can not edit Element…" at bounding box center [315, 0] width 631 height 0
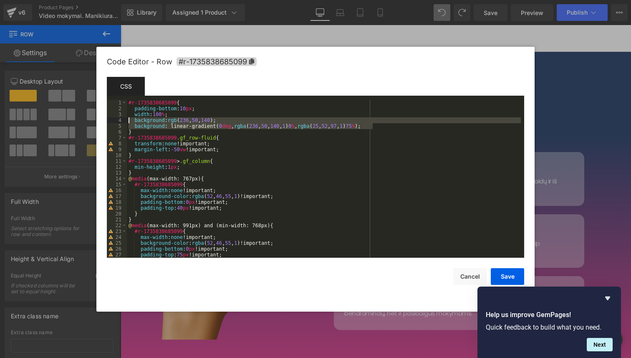
drag, startPoint x: 384, startPoint y: 126, endPoint x: 108, endPoint y: 122, distance: 276.4
click at [108, 122] on pre "1 2 3 4 5 6 7 8 9 10 11 12 13 14 15 16 17 18 19 20 21 22 23 24 25 26 27 28 #r-1…" at bounding box center [315, 179] width 417 height 158
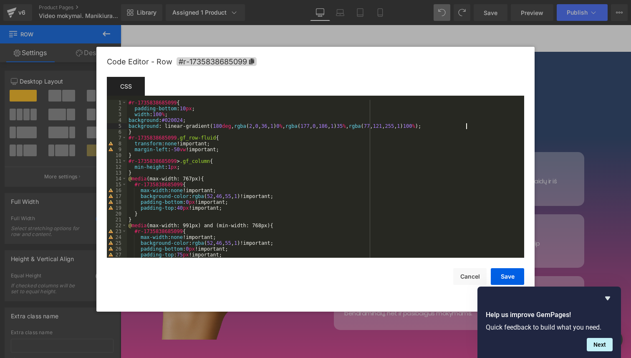
click at [108, 122] on div "4" at bounding box center [117, 120] width 20 height 6
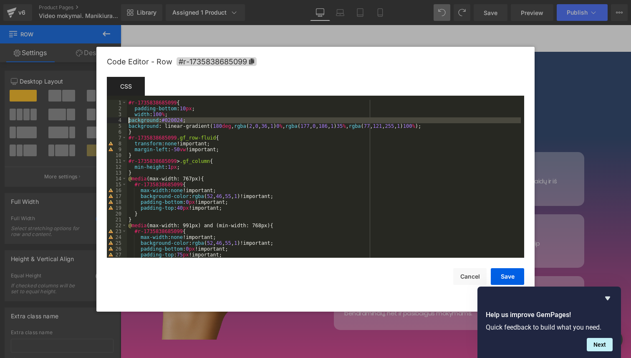
click at [442, 184] on div "#r-1735838685099 { padding-bottom : 10 px ; width : 100 % ; background : #02002…" at bounding box center [324, 184] width 394 height 169
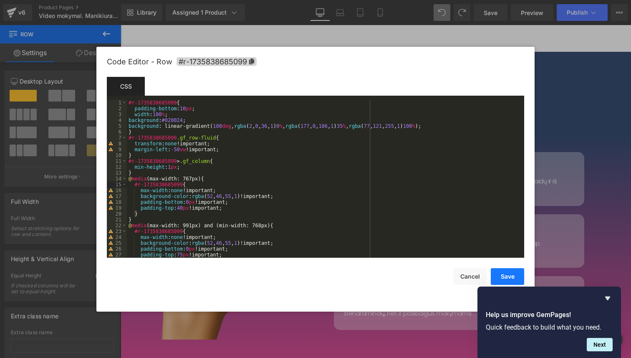
click at [513, 270] on button "Save" at bounding box center [507, 276] width 33 height 17
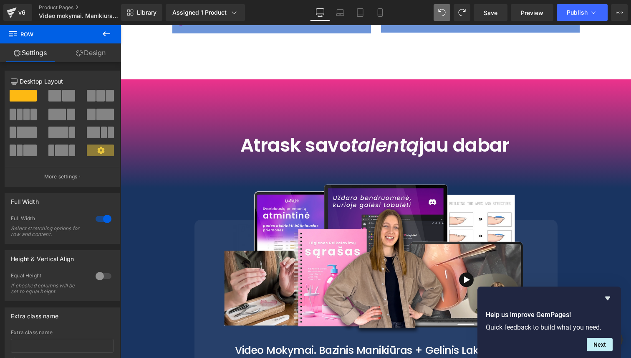
scroll to position [1365, 0]
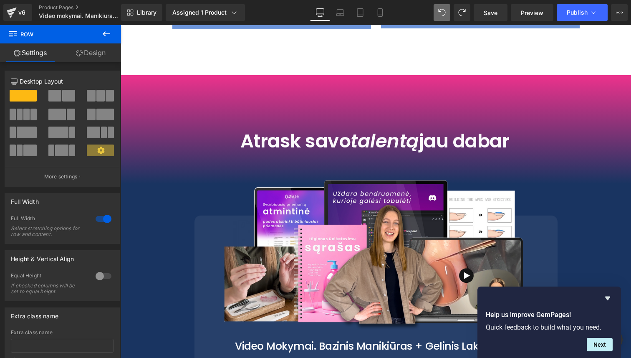
click at [562, 123] on div "Atrask [PERSON_NAME] talentą jau dabar Heading Row" at bounding box center [376, 166] width 501 height 99
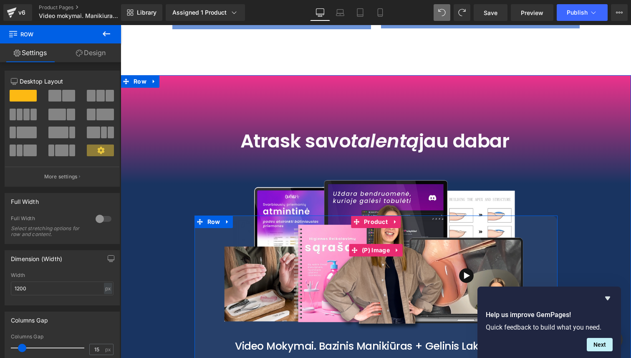
click at [375, 103] on img at bounding box center [375, 249] width 319 height 319
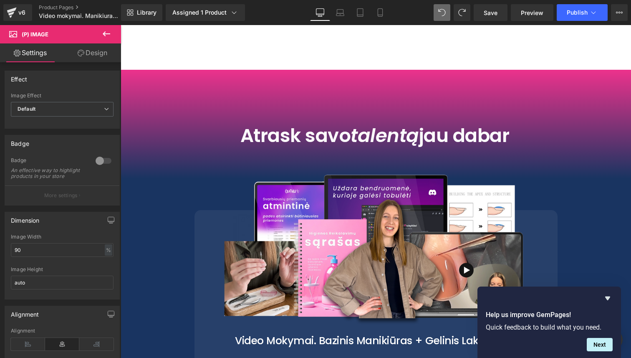
scroll to position [1374, 0]
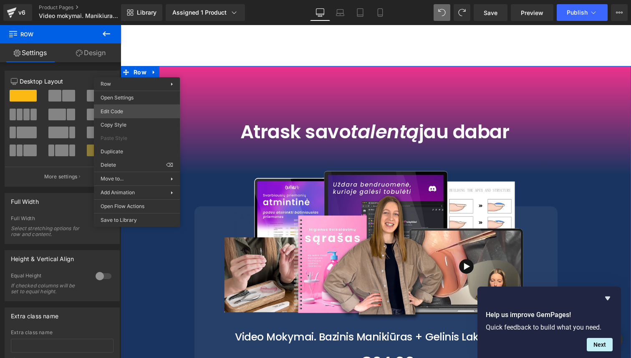
click at [160, 0] on div "Row You are previewing how the will restyle your page. You can not edit Element…" at bounding box center [315, 0] width 631 height 0
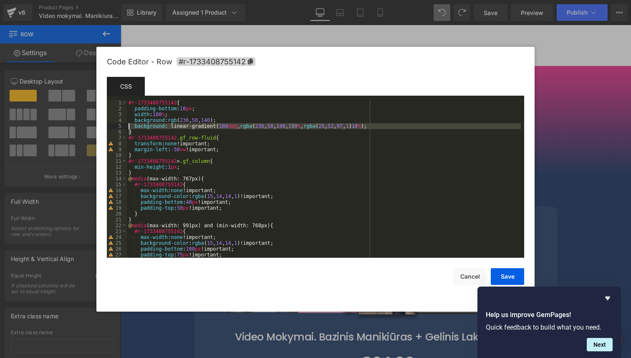
drag, startPoint x: 386, startPoint y: 129, endPoint x: 122, endPoint y: 125, distance: 263.9
click at [109, 125] on pre "1 2 3 4 5 6 7 8 9 10 11 12 13 14 15 16 17 18 19 20 21 22 23 24 25 26 27 28 #r-1…" at bounding box center [315, 179] width 417 height 158
click at [212, 133] on div "#r-1733408755142 { padding-bottom : 10 px ; width : 100 % ; background : rgb ( …" at bounding box center [324, 184] width 394 height 169
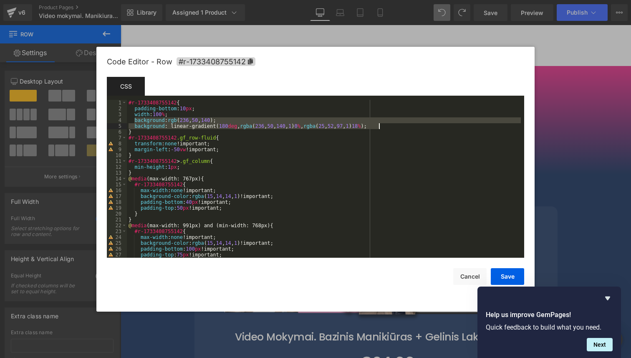
drag, startPoint x: 213, startPoint y: 121, endPoint x: 404, endPoint y: 127, distance: 190.9
click at [404, 127] on div "#r-1733408755142 { padding-bottom : 10 px ; width : 100 % ; background : rgb ( …" at bounding box center [324, 184] width 394 height 169
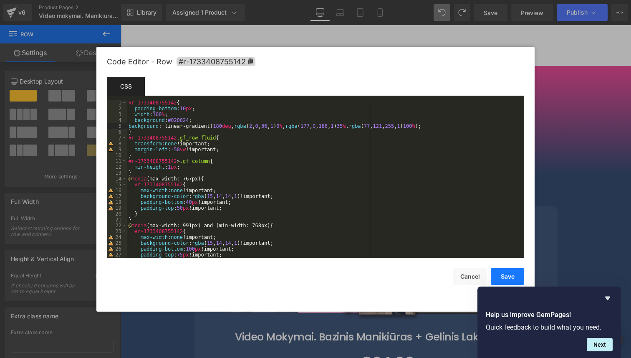
click at [498, 275] on button "Save" at bounding box center [507, 276] width 33 height 17
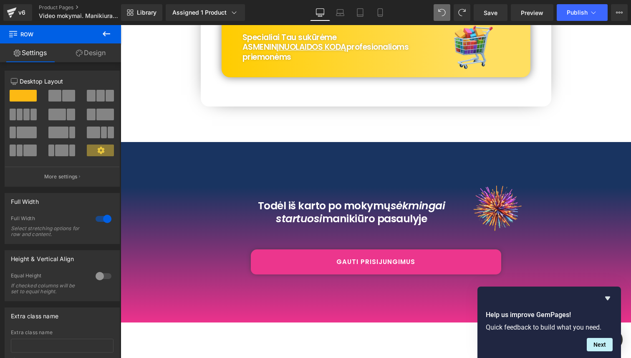
scroll to position [2791, 0]
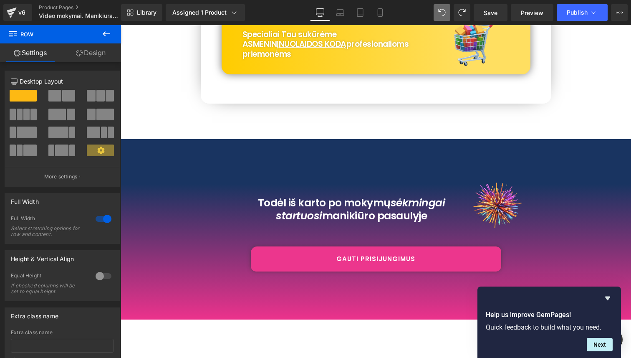
click at [565, 181] on div "Todėl iš karto po mokymų sėkmingai startuosi manikiūro pasaulyje Heading Image …" at bounding box center [376, 229] width 511 height 97
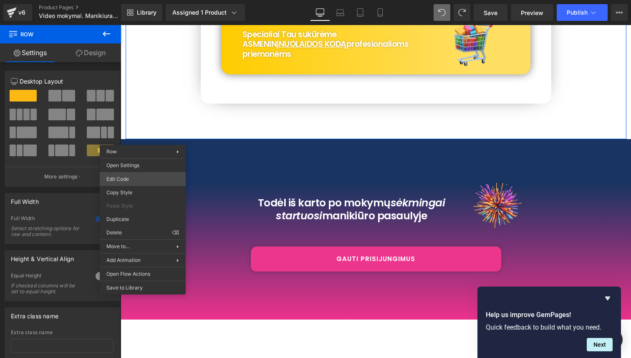
click at [160, 0] on div "Row You are previewing how the will restyle your page. You can not edit Element…" at bounding box center [315, 0] width 631 height 0
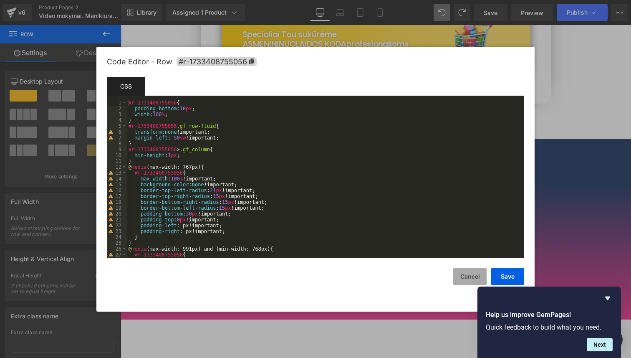
click at [471, 274] on button "Cancel" at bounding box center [469, 276] width 33 height 17
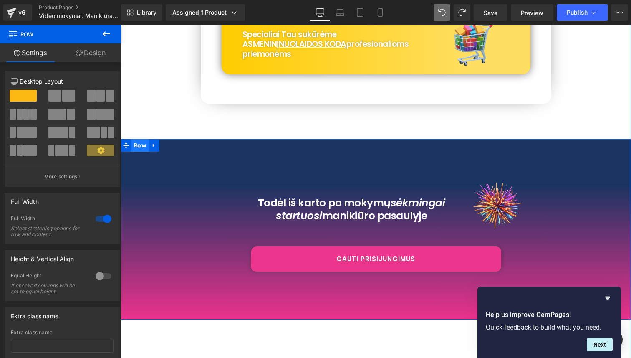
click at [142, 147] on span "Row" at bounding box center [140, 145] width 17 height 13
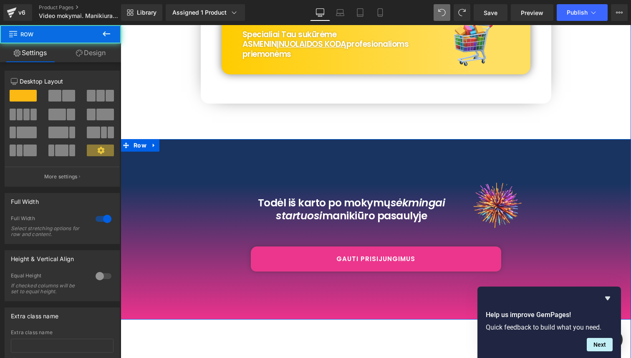
click at [148, 168] on div "Todėl iš karto po mokymų sėkmingai startuosi manikiūro pasaulyje Heading Image …" at bounding box center [376, 229] width 511 height 180
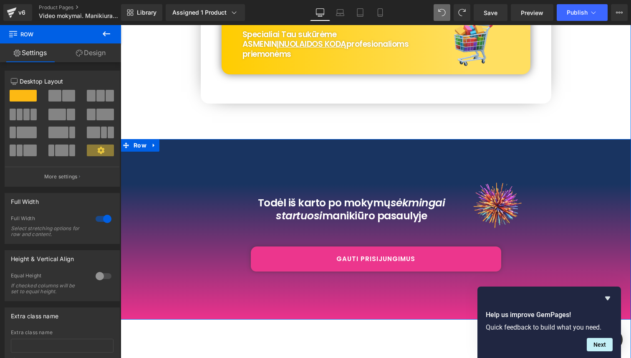
click at [218, 161] on div "Todėl iš karto po mokymų sėkmingai startuosi manikiūro pasaulyje Heading Image …" at bounding box center [376, 229] width 511 height 180
click at [145, 146] on span "Row" at bounding box center [140, 145] width 17 height 13
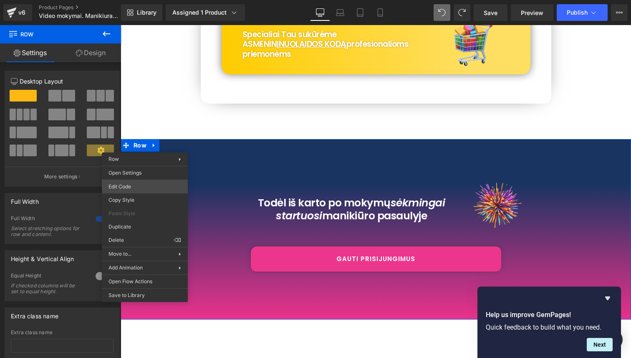
click at [150, 0] on div "Row You are previewing how the will restyle your page. You can not edit Element…" at bounding box center [315, 0] width 631 height 0
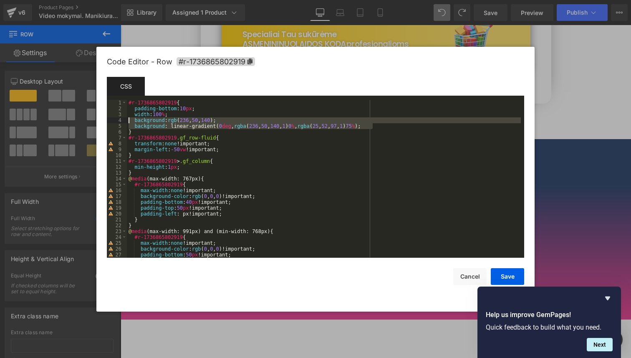
drag, startPoint x: 377, startPoint y: 124, endPoint x: 105, endPoint y: 121, distance: 272.6
click at [105, 121] on div "Code Editor - Row #r-1736865802919 Template CSS Script 1 2 3 4 5 6 7 8 9 10 11 …" at bounding box center [315, 179] width 438 height 265
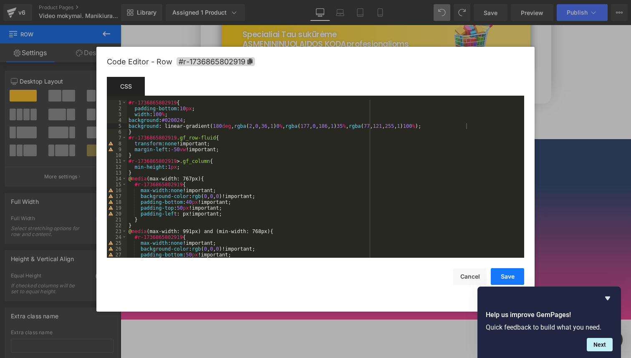
click at [516, 273] on button "Save" at bounding box center [507, 276] width 33 height 17
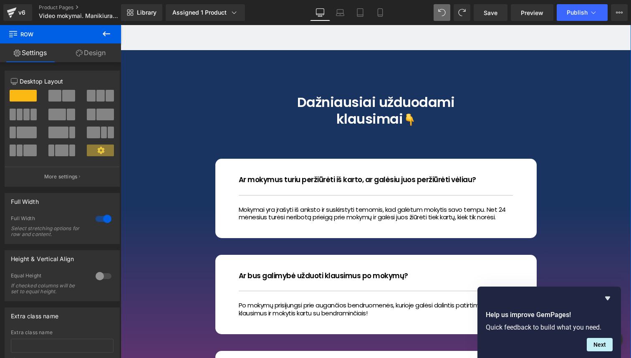
scroll to position [3971, 0]
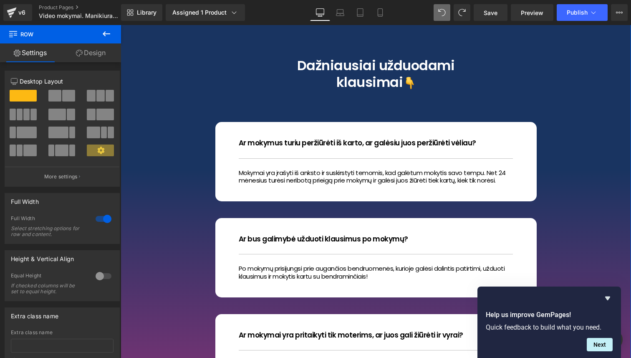
click at [572, 157] on div "Dažniausiai užduodami klausimai Heading Ar mokymus turiu peržiūrėti iš karto, a…" at bounding box center [376, 326] width 511 height 626
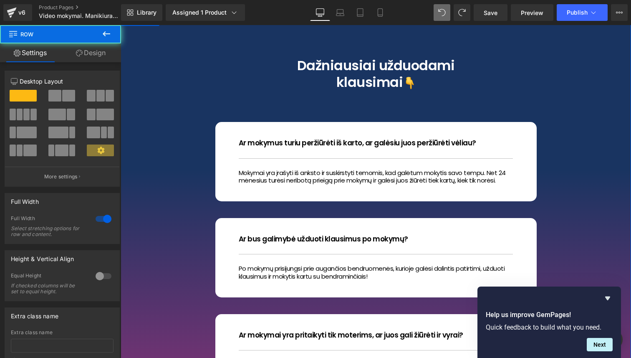
click at [152, 71] on div "Dažniausiai užduodami klausimai Heading Ar mokymus turiu peržiūrėti iš karto, a…" at bounding box center [376, 326] width 511 height 626
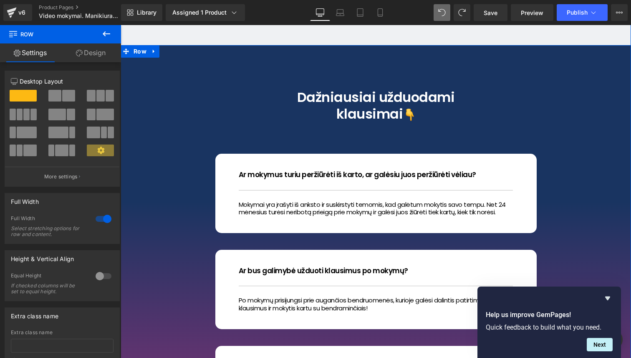
scroll to position [3933, 0]
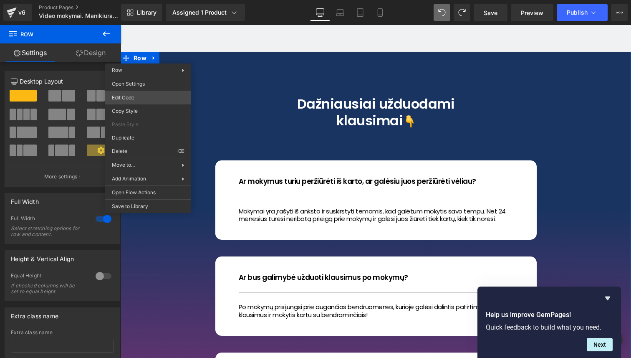
click at [144, 0] on div "Row You are previewing how the will restyle your page. You can not edit Element…" at bounding box center [315, 0] width 631 height 0
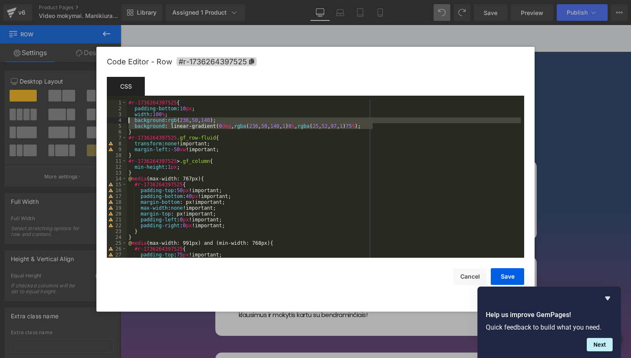
drag, startPoint x: 399, startPoint y: 127, endPoint x: 112, endPoint y: 121, distance: 286.9
click at [112, 121] on pre "1 2 3 4 5 6 7 8 9 10 11 12 13 14 15 16 17 18 19 20 21 22 23 24 25 26 27 28 #r-1…" at bounding box center [315, 179] width 417 height 158
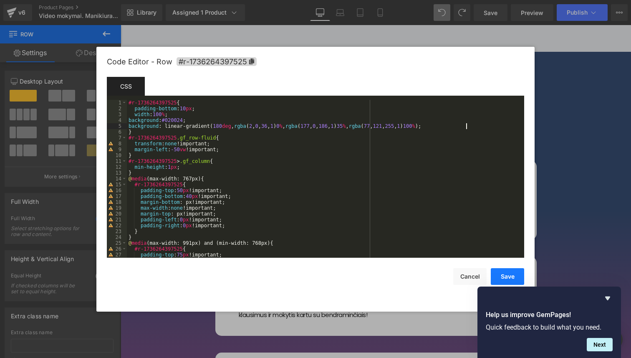
click at [510, 274] on button "Save" at bounding box center [507, 276] width 33 height 17
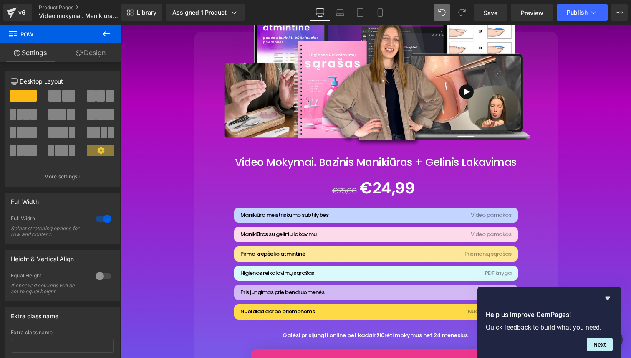
scroll to position [1551, 0]
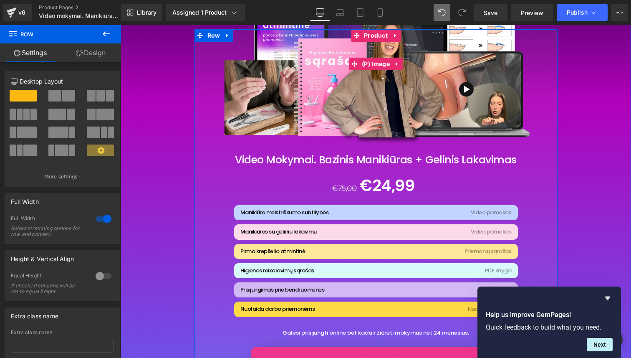
click at [548, 177] on div "Sale Off" at bounding box center [376, 63] width 355 height 319
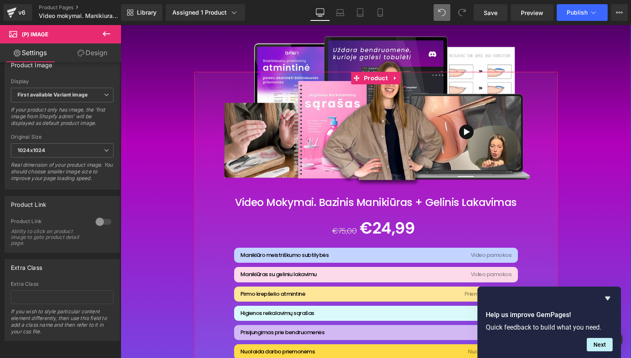
scroll to position [1497, 0]
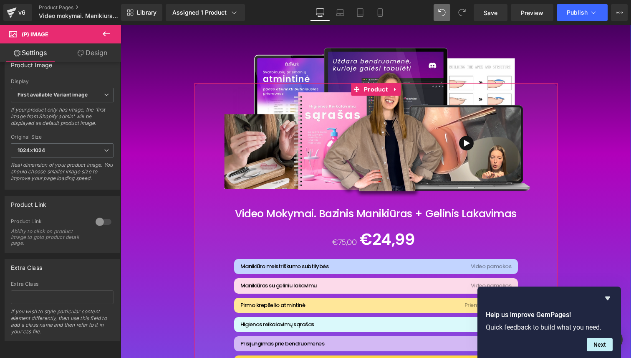
click at [208, 110] on div "Sale Off" at bounding box center [376, 117] width 355 height 319
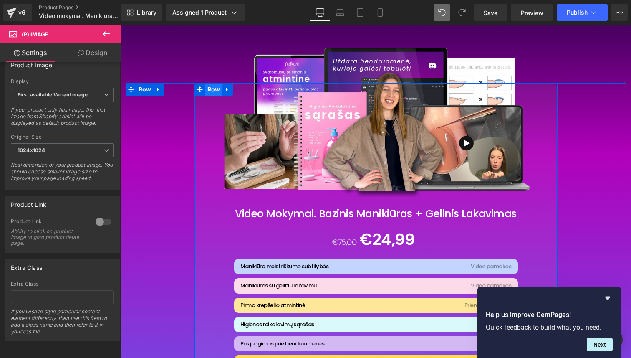
click at [212, 87] on span "Row" at bounding box center [213, 89] width 17 height 13
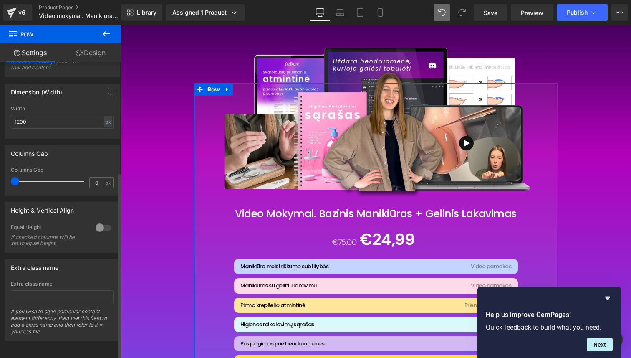
scroll to position [173, 0]
click at [102, 58] on link "Design" at bounding box center [91, 52] width 61 height 19
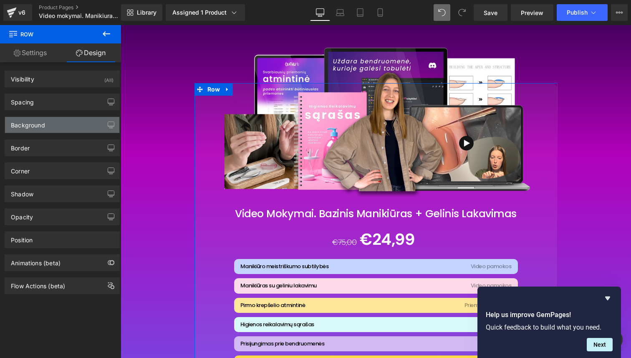
click at [69, 126] on div "Background" at bounding box center [62, 125] width 114 height 16
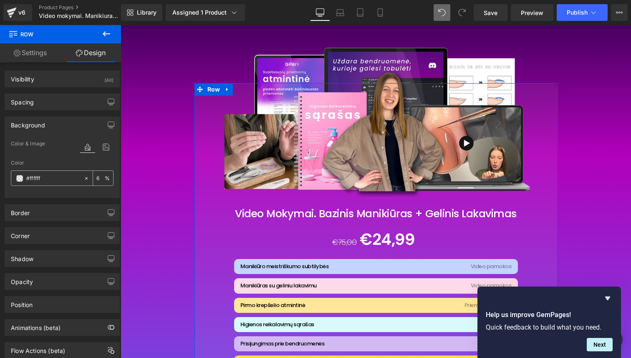
click at [100, 180] on input "number" at bounding box center [100, 177] width 8 height 9
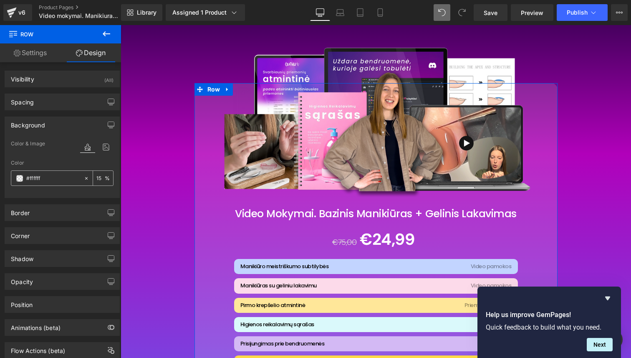
type input "1"
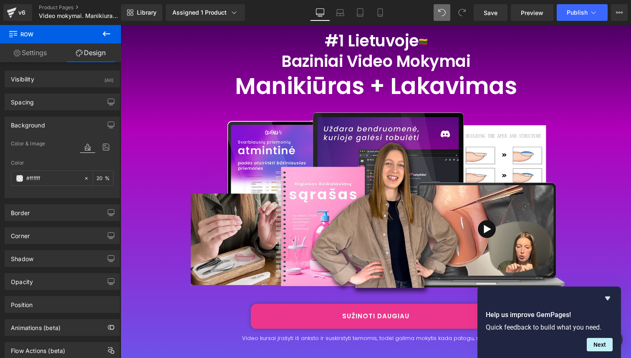
scroll to position [145, 0]
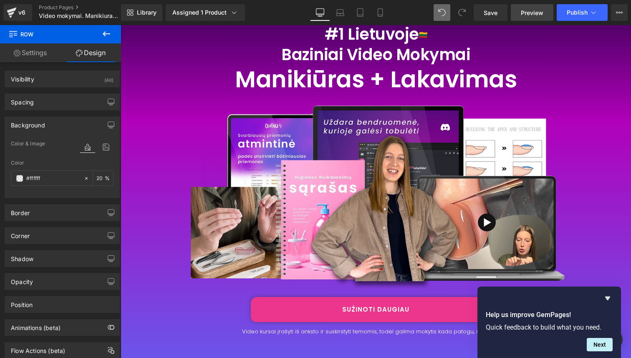
type input "20"
click at [531, 14] on span "Preview" at bounding box center [532, 12] width 23 height 9
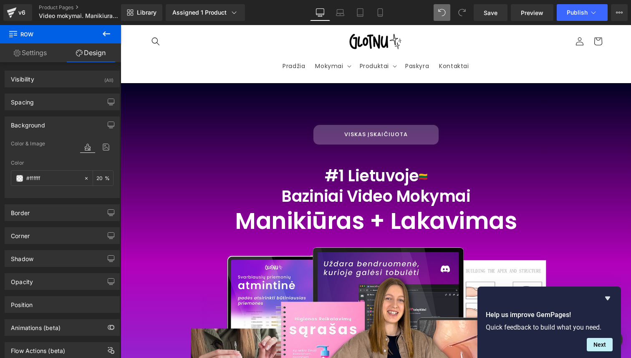
scroll to position [3, 0]
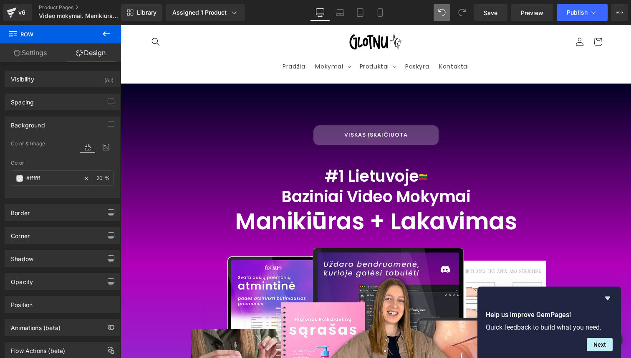
click at [142, 89] on div "VISKAS ĮSKAIČIUOTA Button #1 Lietuvoje Baziniai Video Mokymai Heading Manikiūra…" at bounding box center [376, 341] width 511 height 517
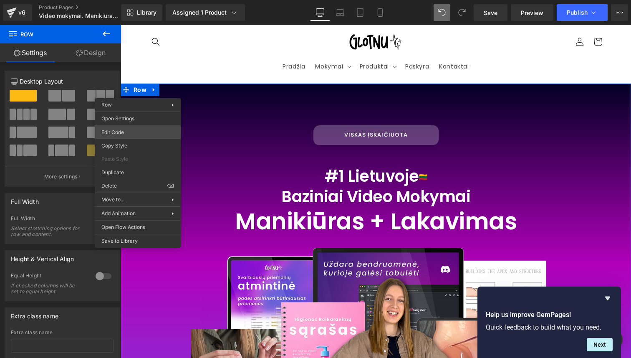
click at [150, 0] on div "Row You are previewing how the will restyle your page. You can not edit Element…" at bounding box center [315, 0] width 631 height 0
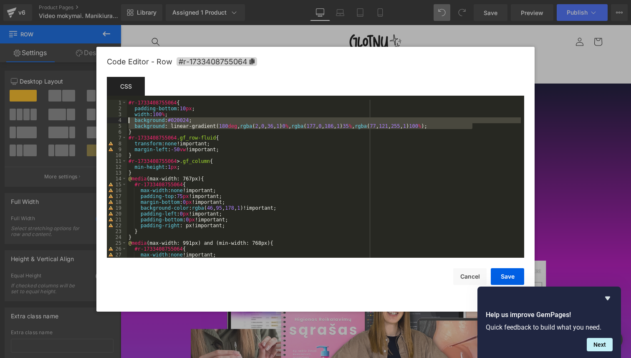
drag, startPoint x: 484, startPoint y: 123, endPoint x: 133, endPoint y: 121, distance: 351.1
click at [133, 121] on div "#r-1733408755064 { padding-bottom : 10 px ; width : 100 % ; background : #02002…" at bounding box center [324, 184] width 394 height 169
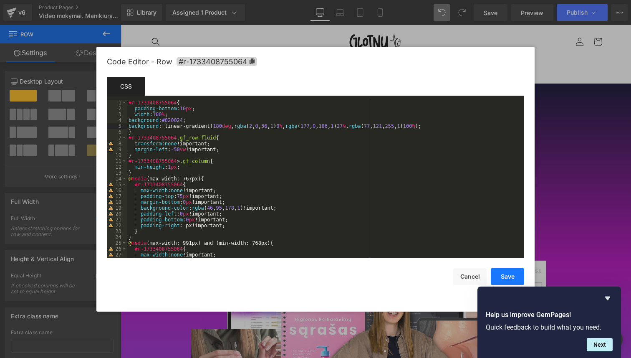
click at [504, 276] on button "Save" at bounding box center [507, 276] width 33 height 17
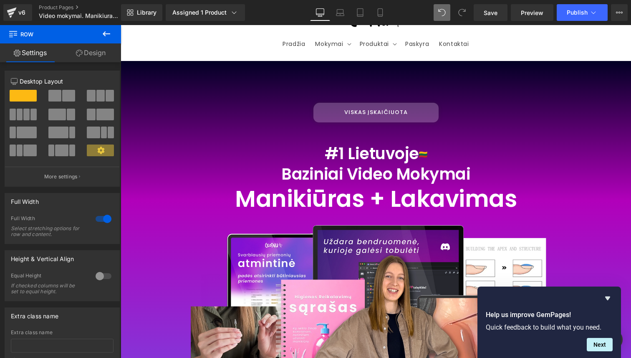
scroll to position [23, 0]
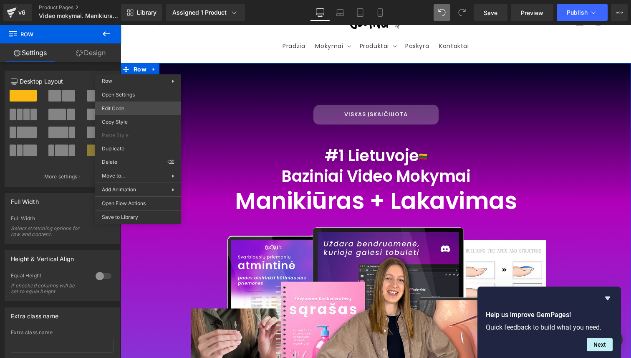
click at [149, 0] on div "Row You are previewing how the will restyle your page. You can not edit Element…" at bounding box center [315, 0] width 631 height 0
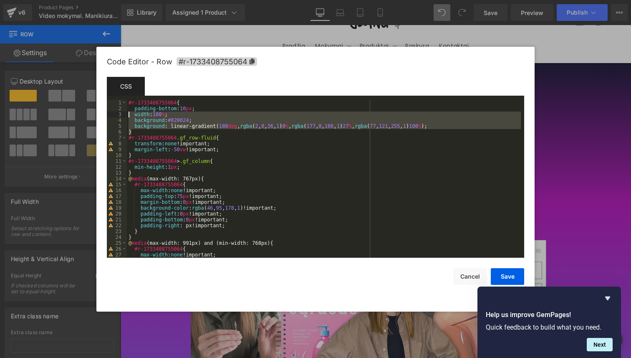
drag, startPoint x: 482, startPoint y: 130, endPoint x: 121, endPoint y: 116, distance: 360.5
click at [121, 116] on pre "1 2 3 4 5 6 7 8 9 10 11 12 13 14 15 16 17 18 19 20 21 22 23 24 25 26 27 28 #r-1…" at bounding box center [315, 179] width 417 height 158
click at [159, 127] on div "#r-1733408755064 { padding-bottom : 10 px ; width : 100 % ; background : #02002…" at bounding box center [324, 184] width 394 height 169
drag, startPoint x: 139, startPoint y: 120, endPoint x: 506, endPoint y: 129, distance: 367.5
click at [506, 129] on div "#r-1733408755064 { padding-bottom : 10 px ; width : 100 % ; background : #02002…" at bounding box center [324, 184] width 394 height 169
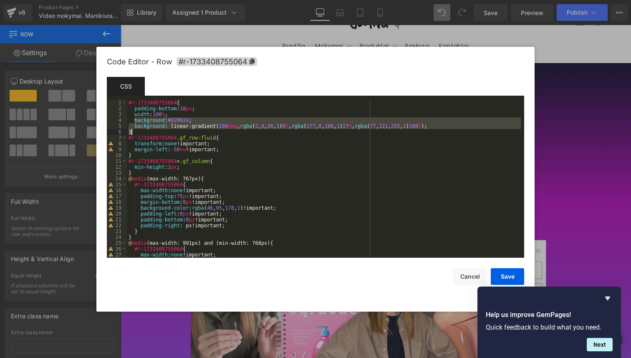
click at [490, 133] on div "#r-1733408755064 { padding-bottom : 10 px ; width : 100 % ; background : #02002…" at bounding box center [324, 184] width 394 height 169
drag, startPoint x: 481, startPoint y: 126, endPoint x: 126, endPoint y: 122, distance: 355.3
click at [126, 122] on pre "1 2 3 4 5 6 7 8 9 10 11 12 13 14 15 16 17 18 19 20 21 22 23 24 25 26 27 28 #r-1…" at bounding box center [315, 179] width 417 height 158
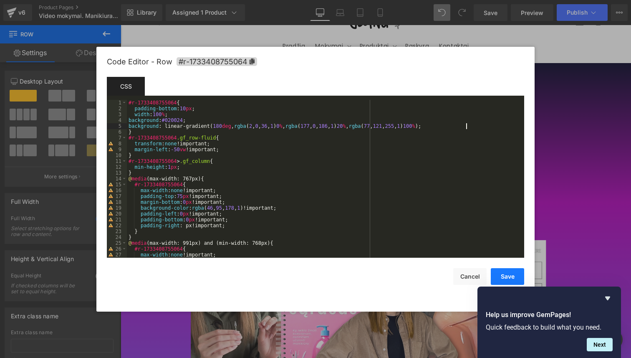
click at [511, 275] on button "Save" at bounding box center [507, 276] width 33 height 17
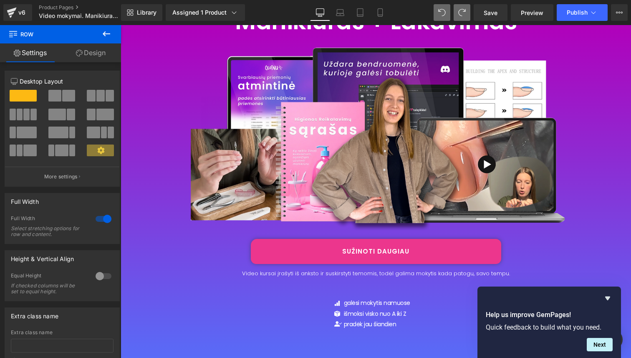
scroll to position [0, 0]
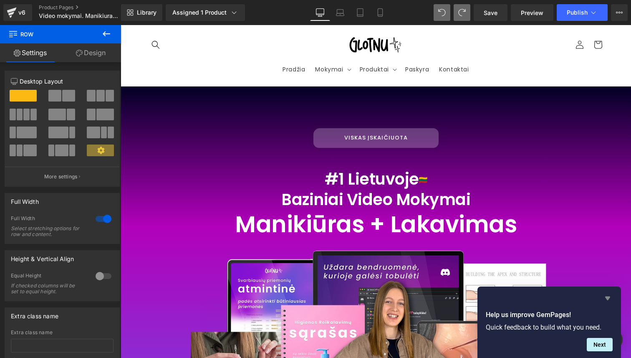
click at [609, 297] on icon "Hide survey" at bounding box center [607, 298] width 5 height 4
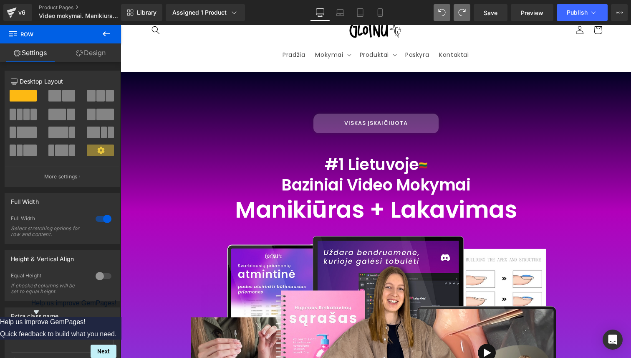
scroll to position [12, 0]
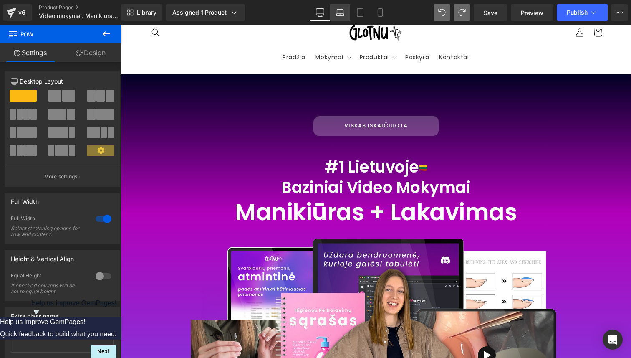
click at [342, 12] on icon at bounding box center [340, 12] width 8 height 8
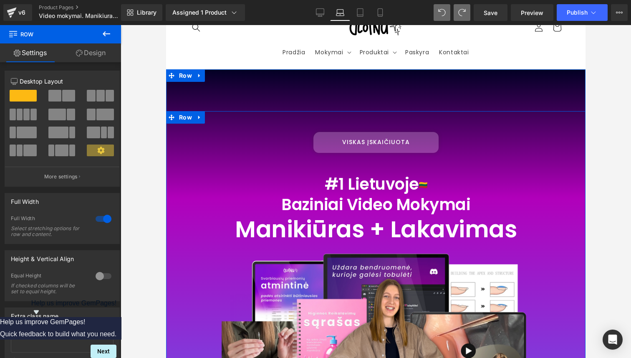
scroll to position [0, 0]
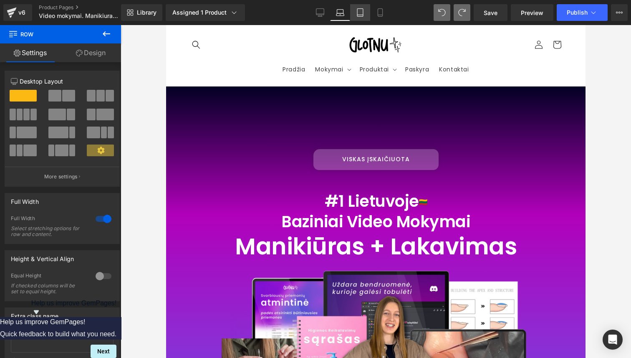
click at [360, 15] on icon at bounding box center [360, 12] width 8 height 8
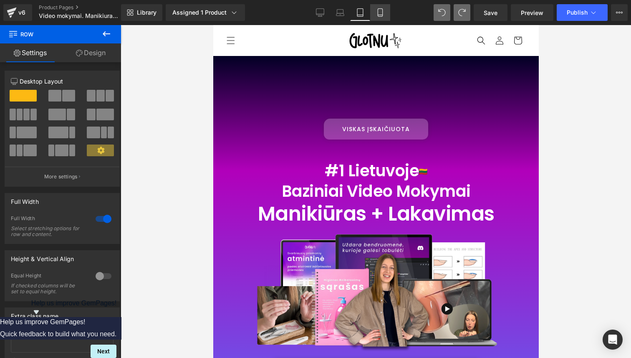
click at [388, 15] on link "Mobile" at bounding box center [380, 12] width 20 height 17
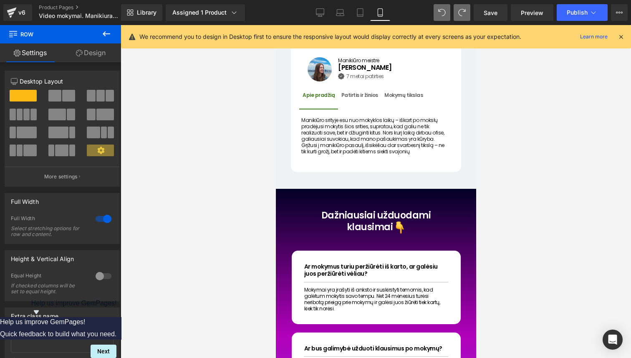
scroll to position [3266, 0]
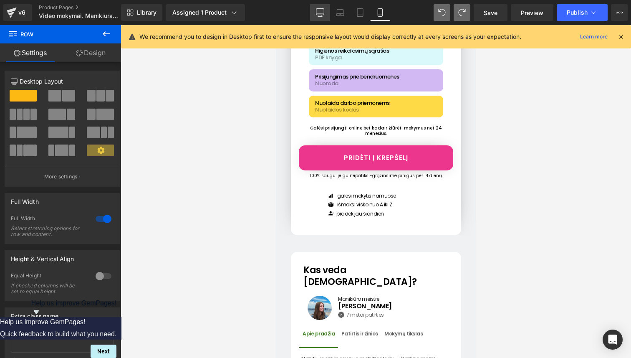
click at [321, 16] on icon at bounding box center [320, 16] width 3 height 2
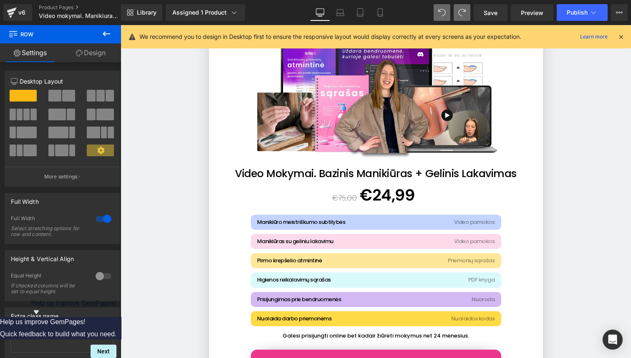
scroll to position [0, 0]
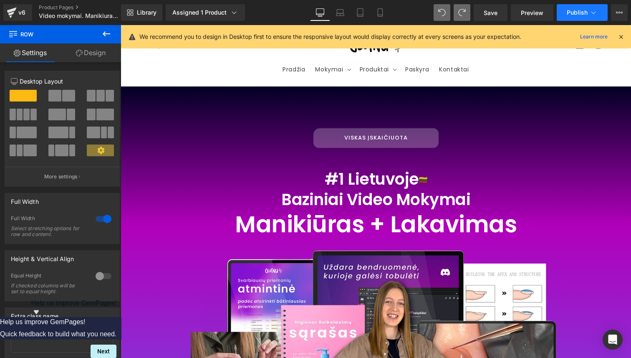
click at [585, 10] on span "Publish" at bounding box center [577, 12] width 21 height 7
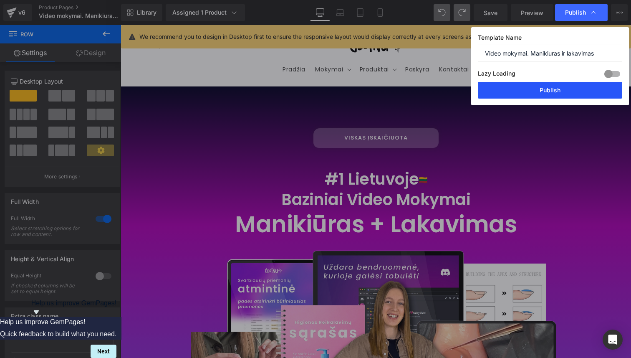
click at [583, 86] on button "Publish" at bounding box center [550, 90] width 144 height 17
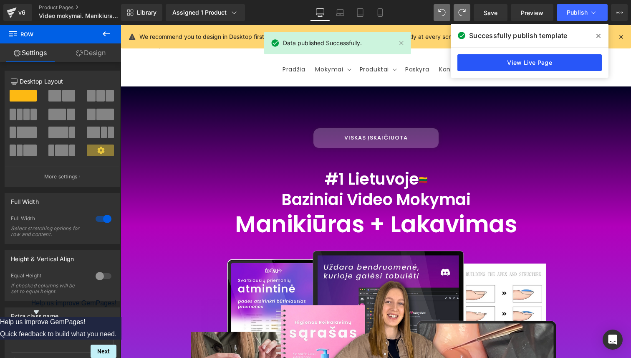
click at [567, 56] on link "View Live Page" at bounding box center [530, 62] width 144 height 17
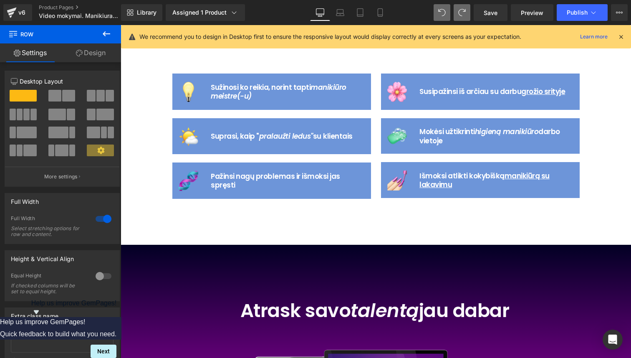
scroll to position [1186, 0]
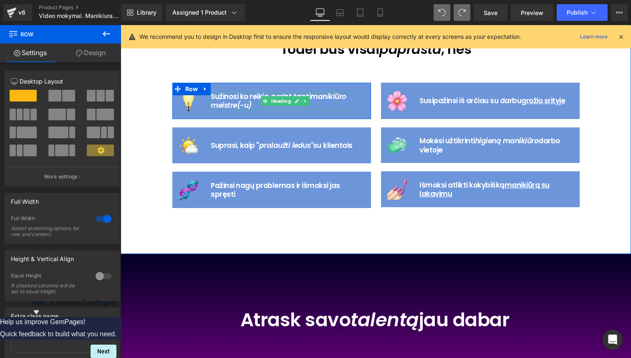
click at [235, 102] on icon "manikiūro meistre(-u)" at bounding box center [279, 100] width 136 height 19
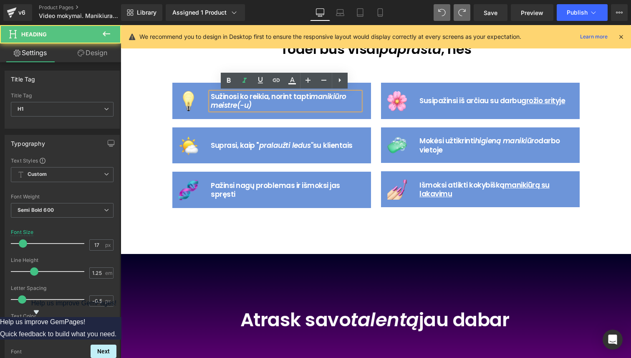
click at [252, 107] on h1 "Sužinosi ko reikia, norint tapti manikiūro meistre(-u)" at bounding box center [285, 101] width 148 height 18
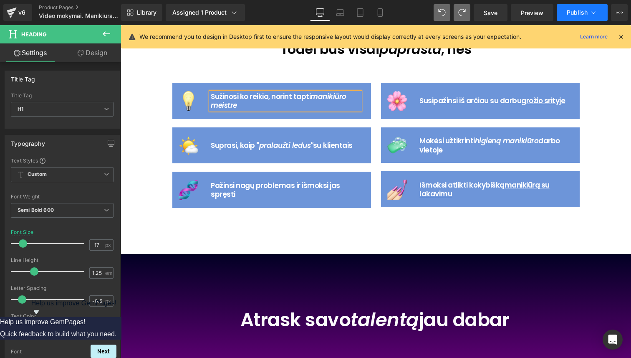
click at [562, 18] on button "Publish" at bounding box center [582, 12] width 51 height 17
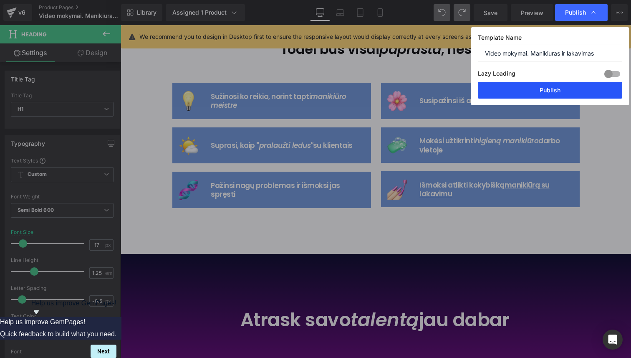
click at [592, 92] on button "Publish" at bounding box center [550, 90] width 144 height 17
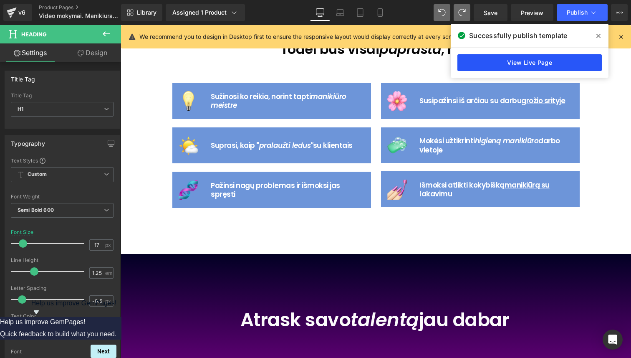
click at [539, 56] on link "View Live Page" at bounding box center [530, 62] width 144 height 17
